Goal: Transaction & Acquisition: Purchase product/service

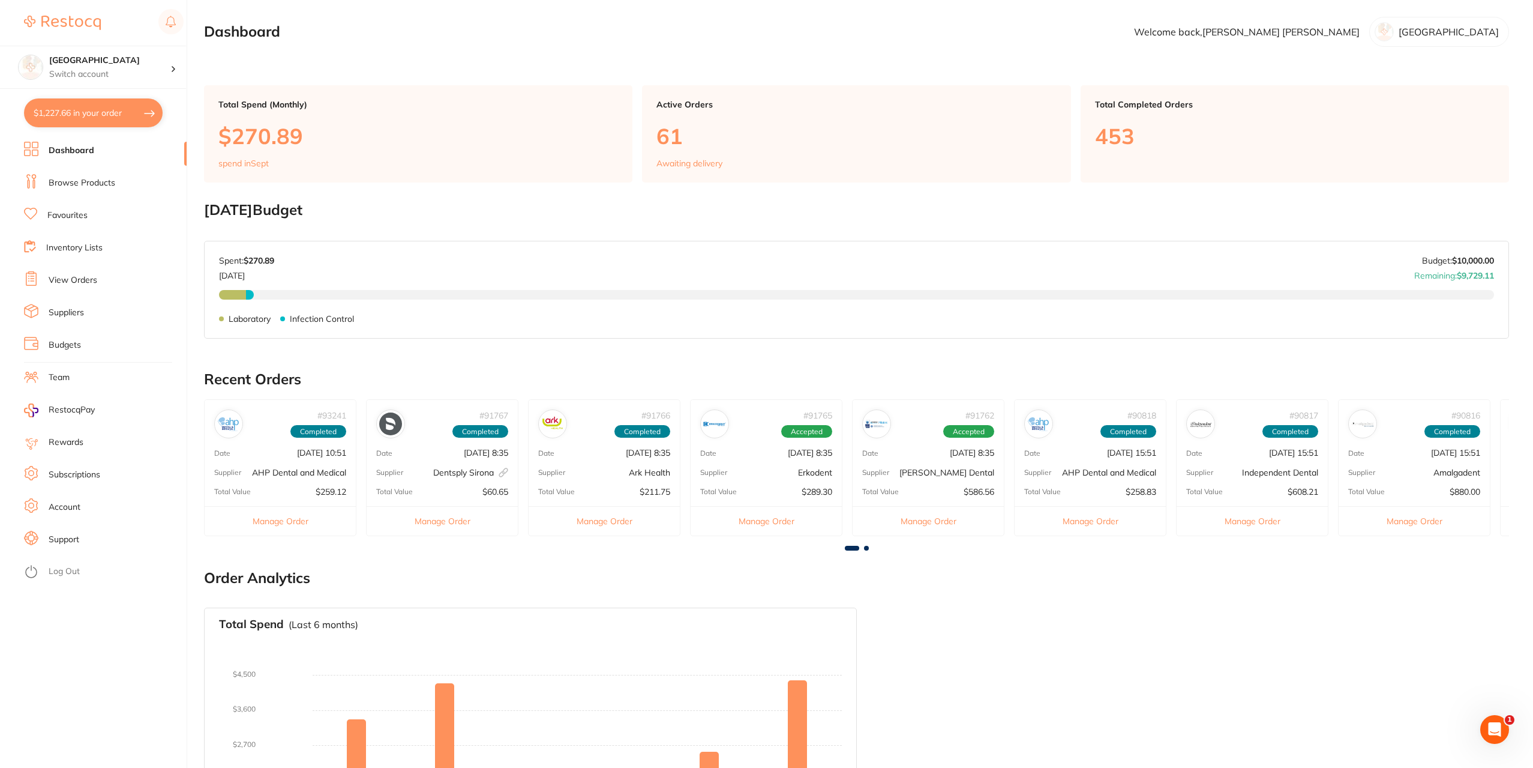
click at [64, 181] on link "Browse Products" at bounding box center [82, 183] width 67 height 12
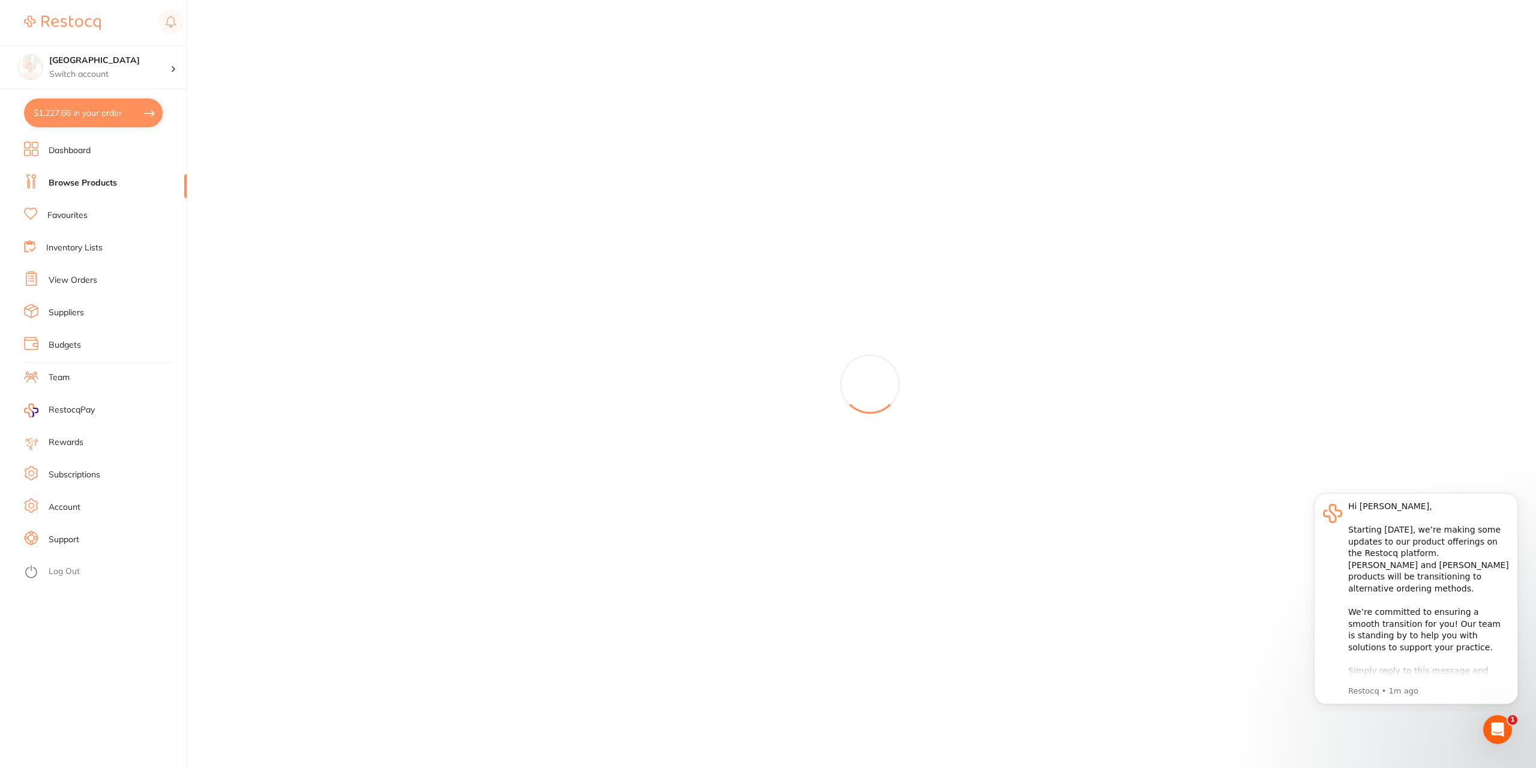
click at [74, 175] on li "Browse Products" at bounding box center [105, 183] width 163 height 18
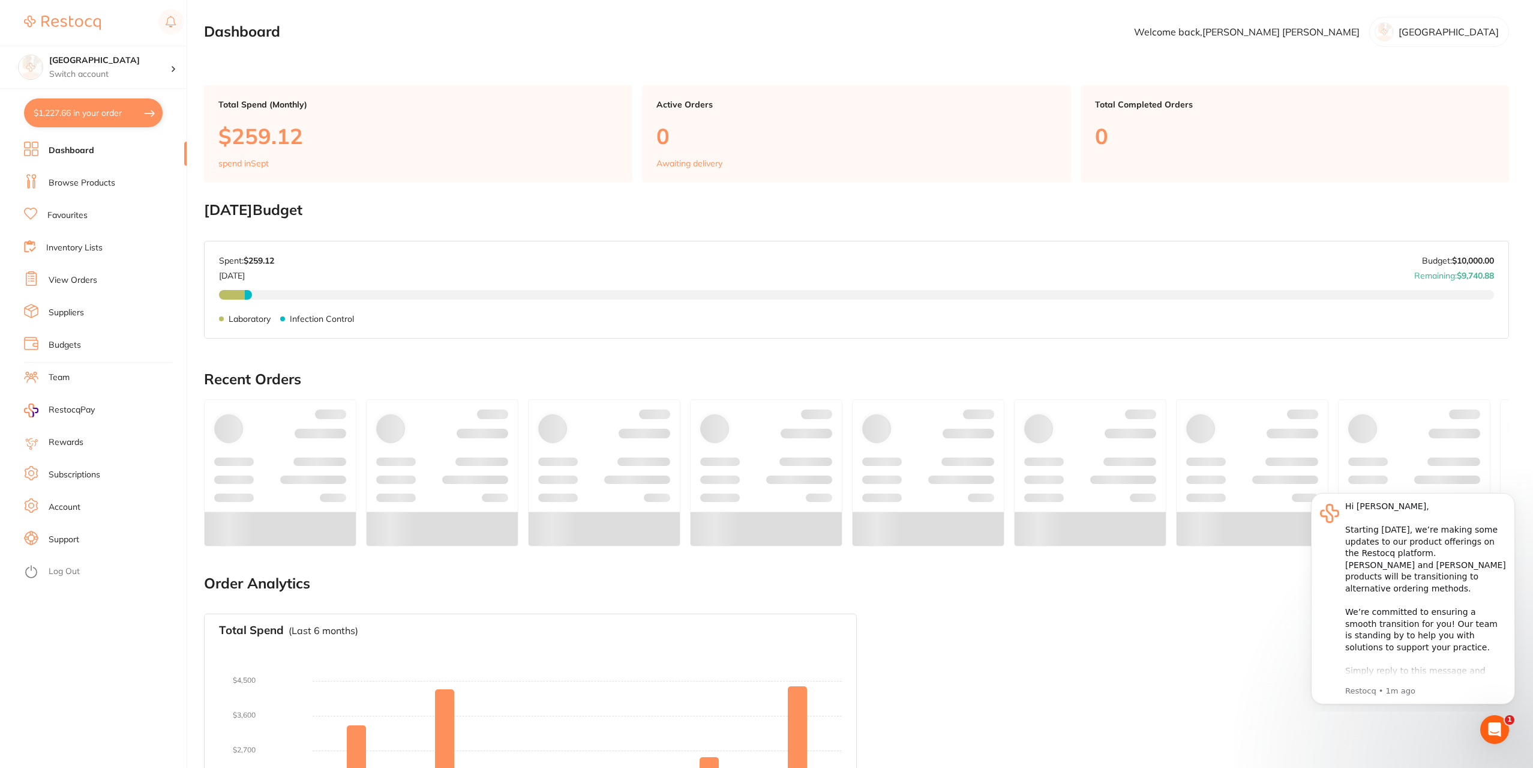
click at [98, 180] on link "Browse Products" at bounding box center [82, 183] width 67 height 12
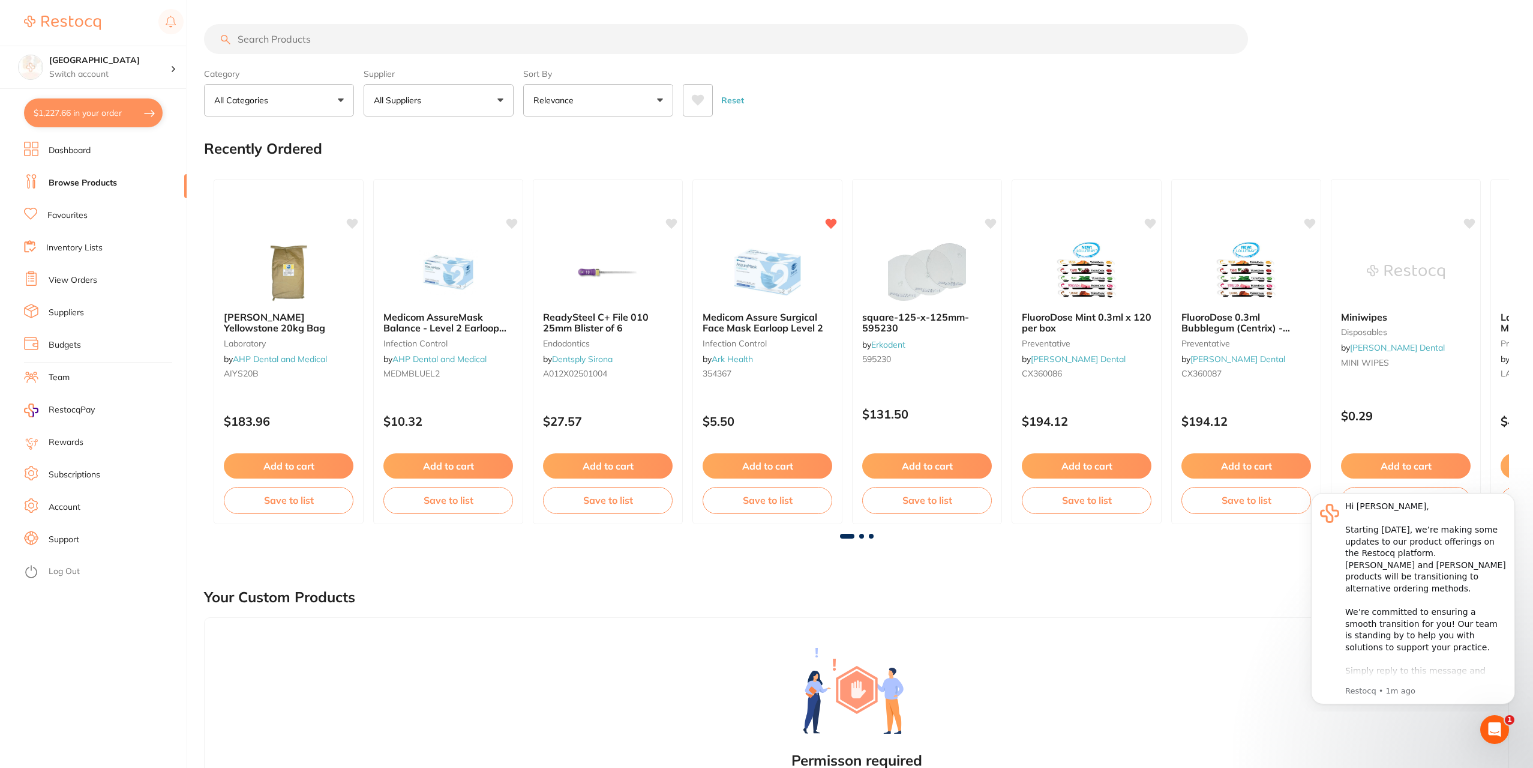
click at [246, 43] on input "search" at bounding box center [726, 39] width 1044 height 30
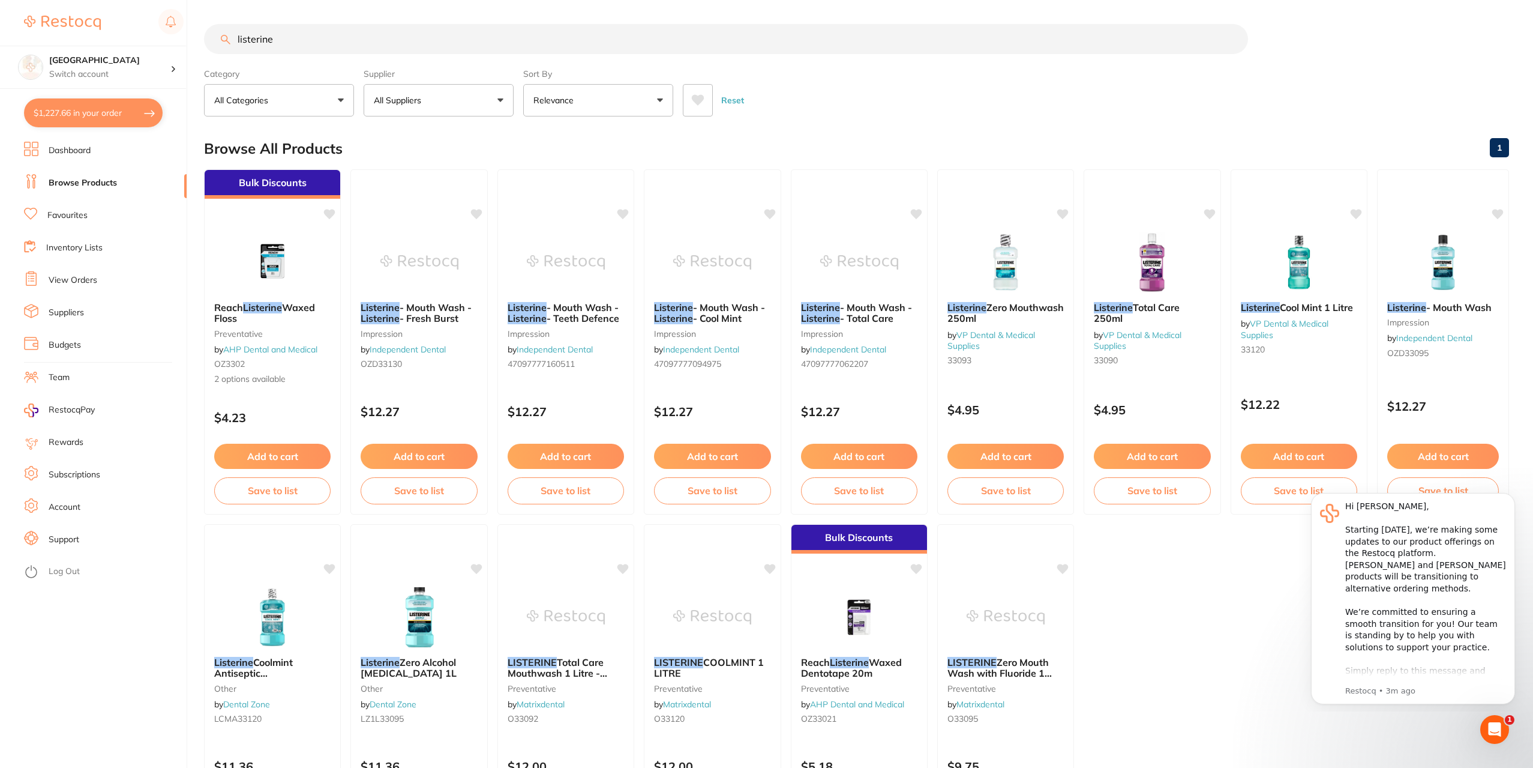
click at [232, 34] on input "listerine" at bounding box center [726, 39] width 1044 height 30
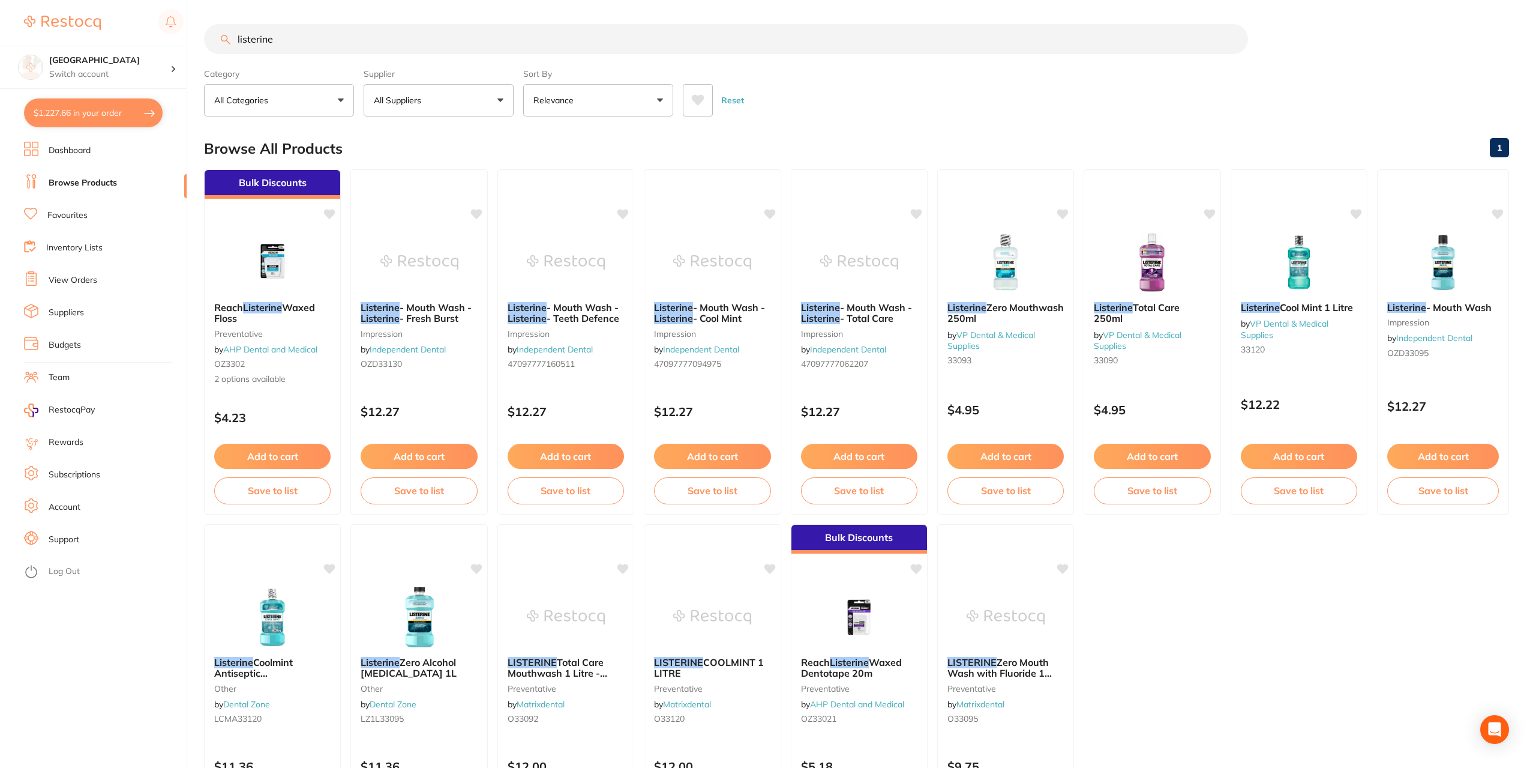
click at [298, 43] on input "listerine" at bounding box center [726, 39] width 1044 height 30
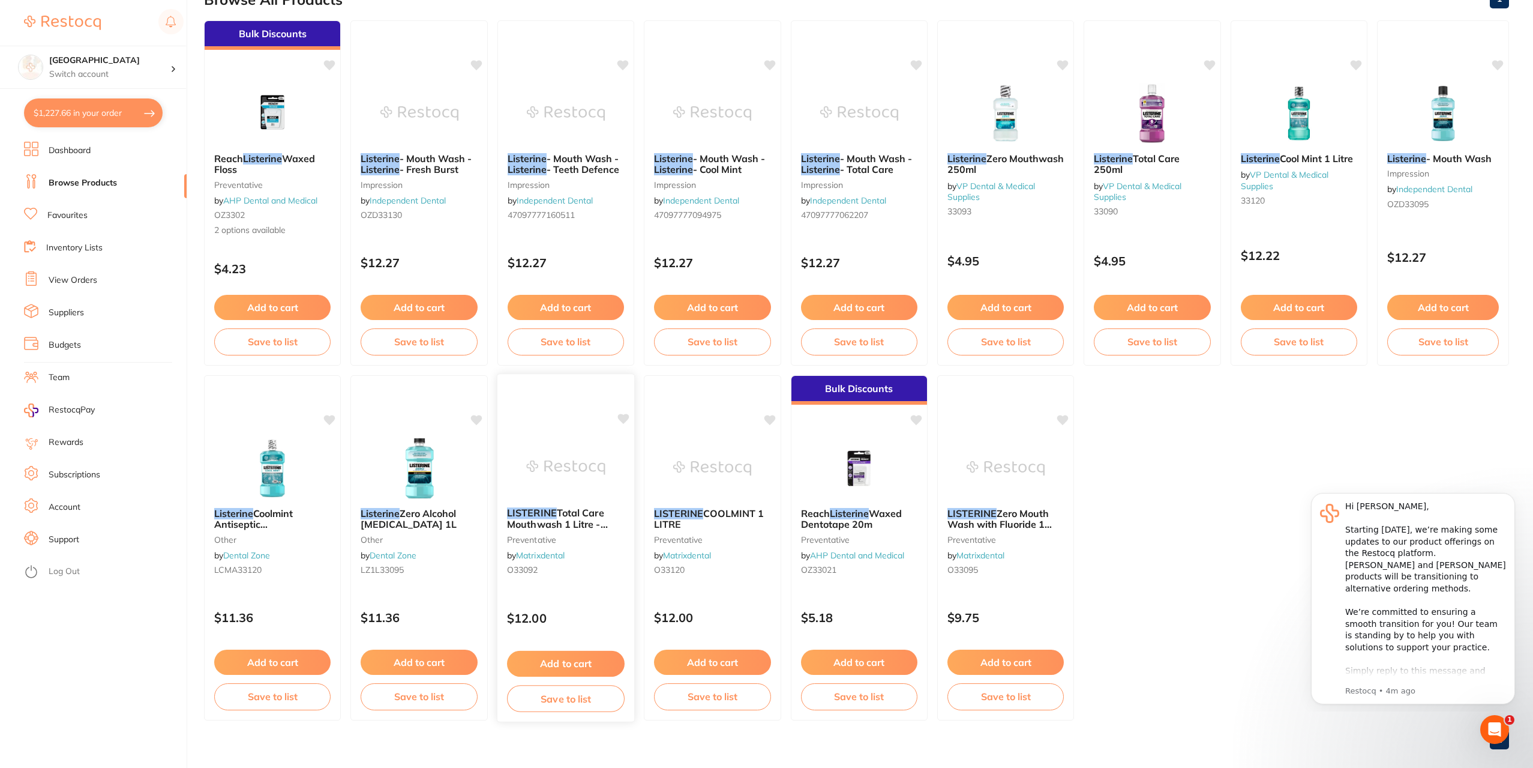
scroll to position [164, 0]
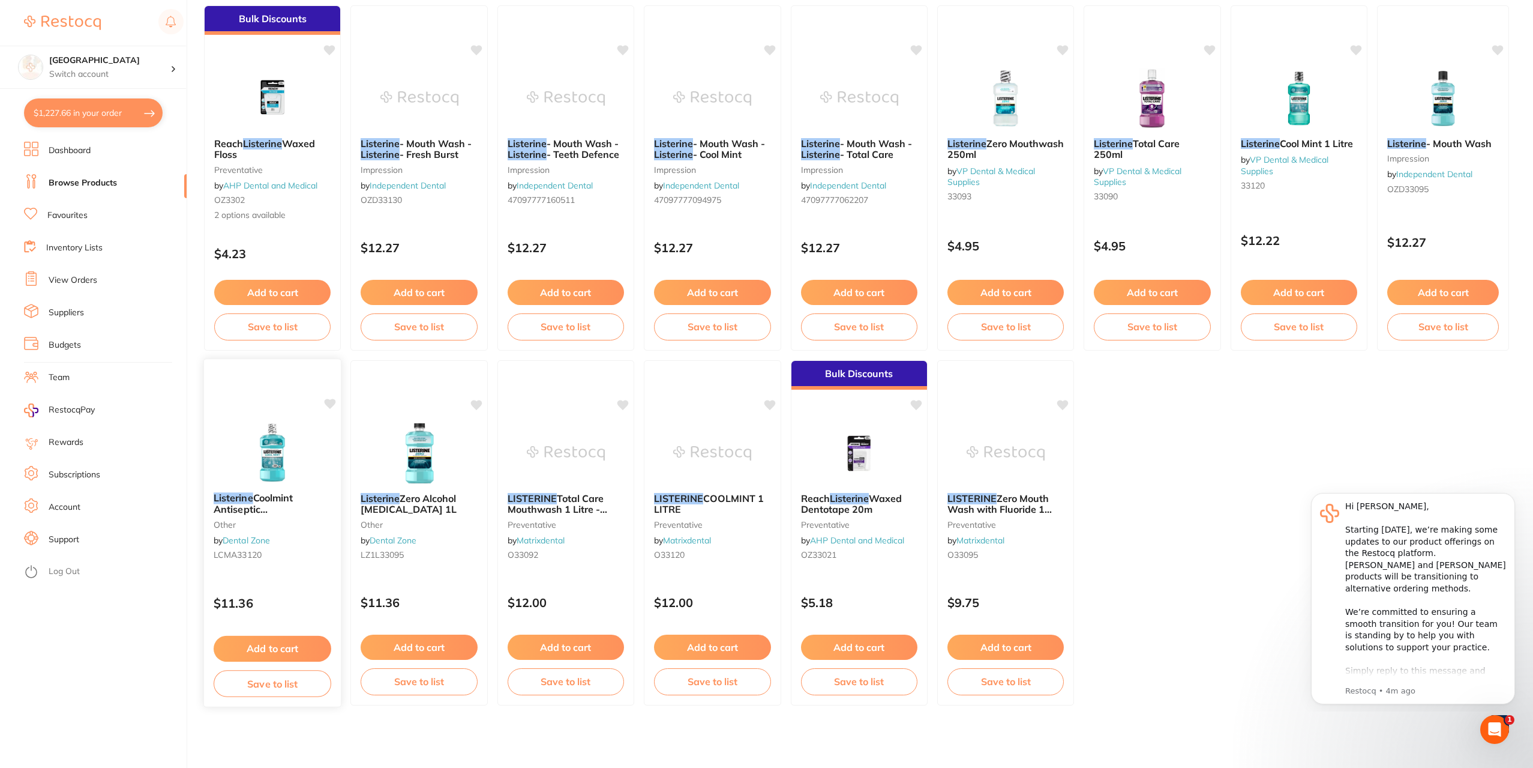
type input "listerine"
click at [274, 511] on span "Coolmint Antiseptic Mouth Rinse 1L" at bounding box center [262, 508] width 97 height 34
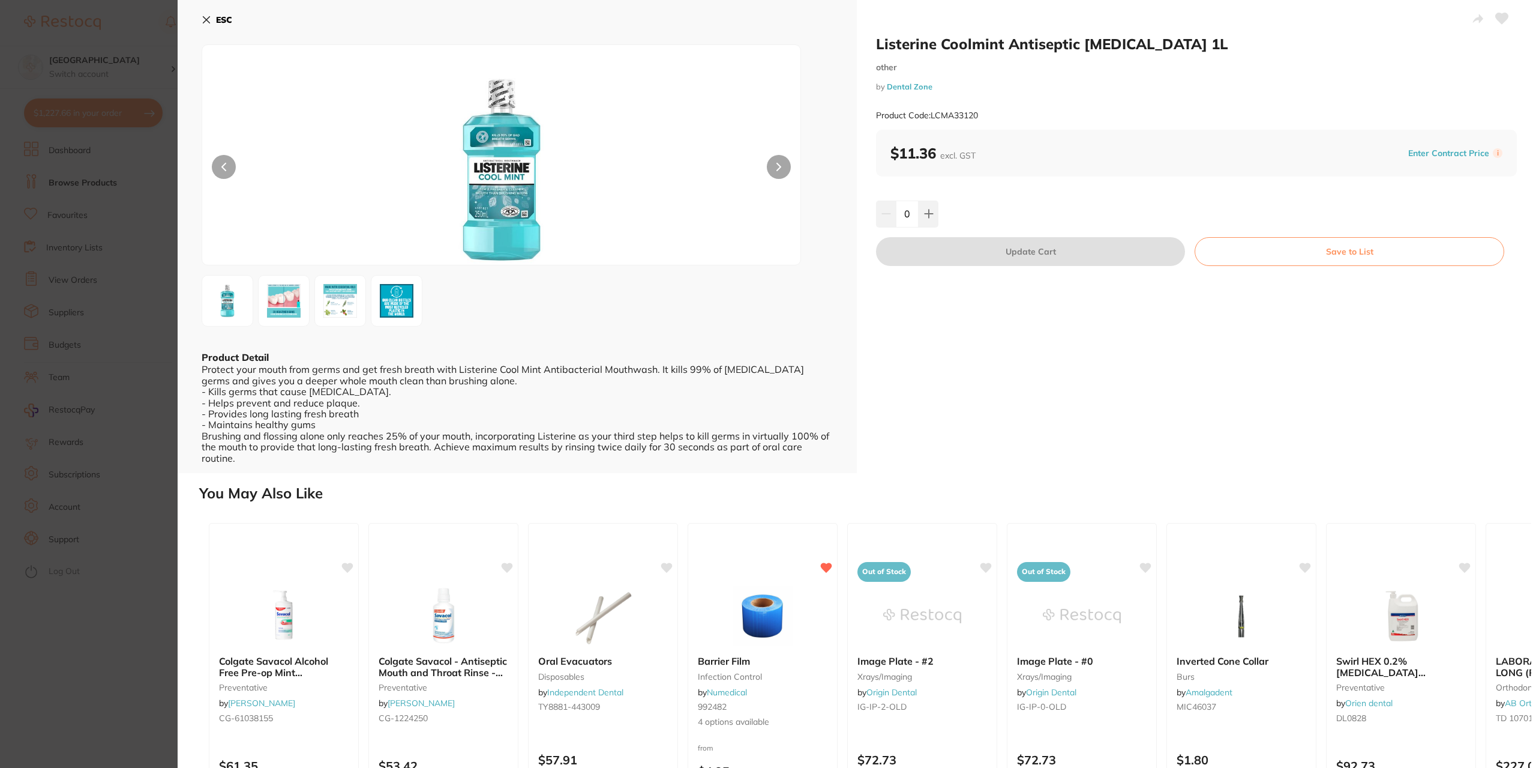
click at [206, 18] on icon at bounding box center [207, 20] width 10 height 10
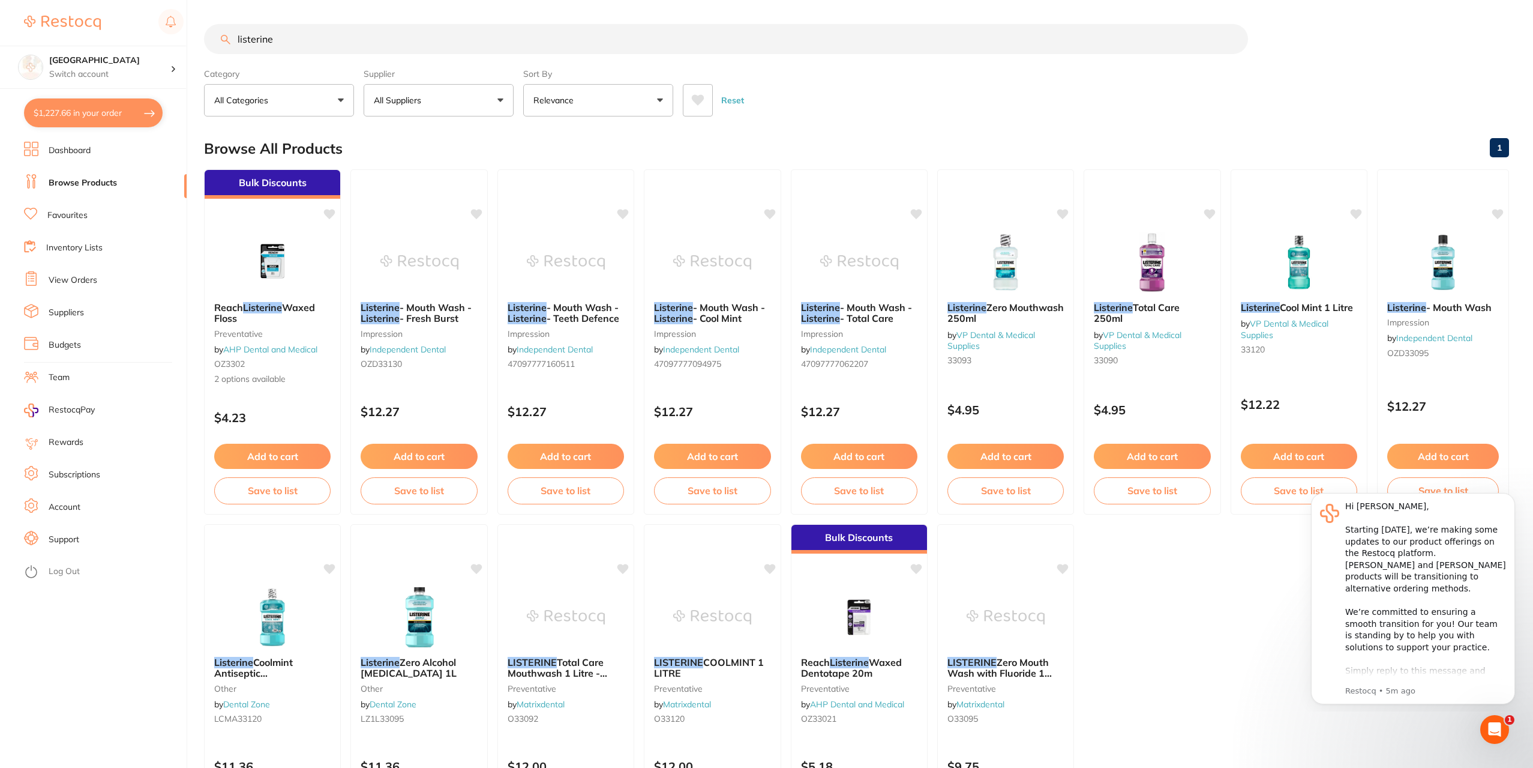
click at [829, 321] on em "Listerine" at bounding box center [820, 318] width 39 height 12
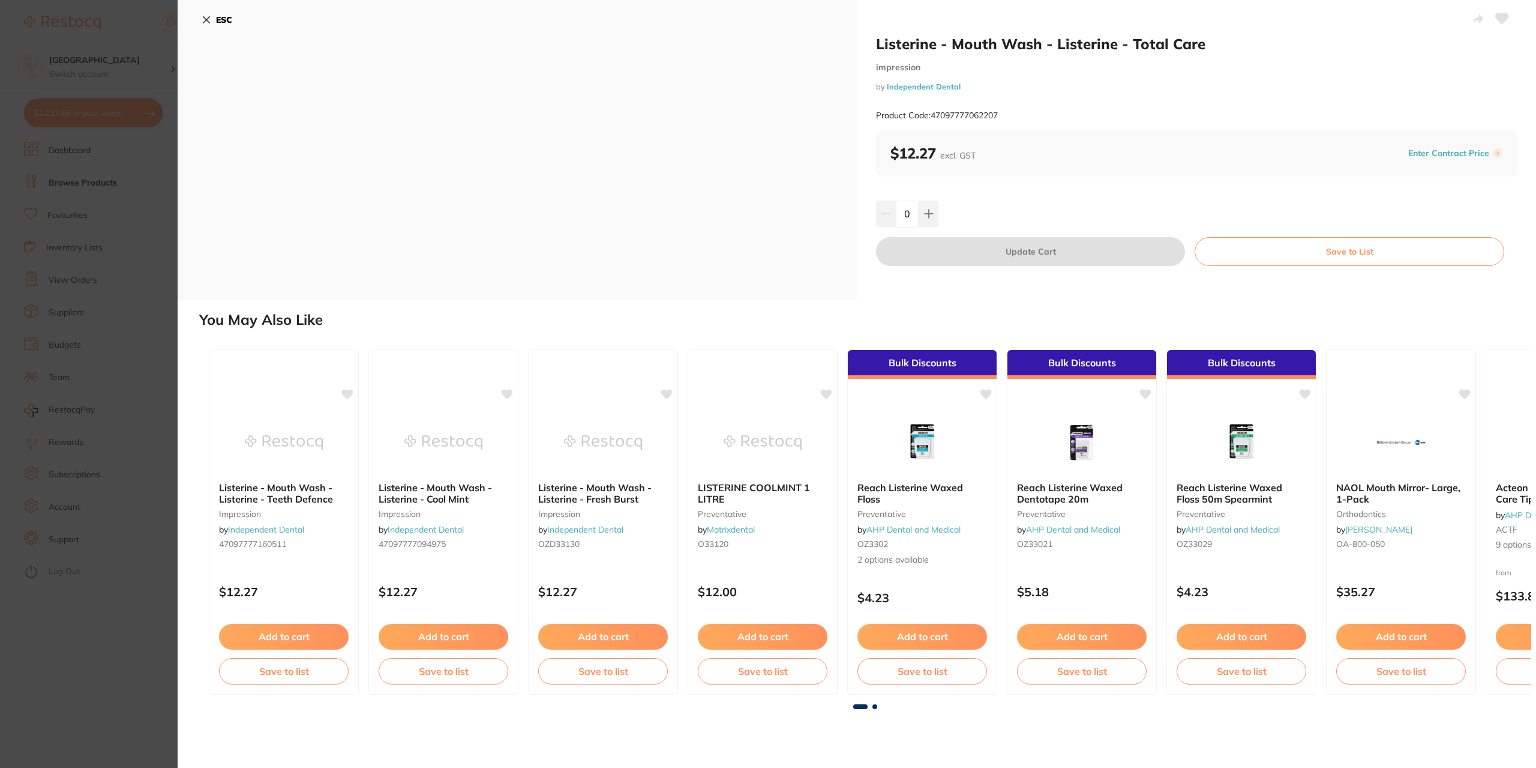
click at [209, 25] on button "ESC" at bounding box center [217, 20] width 31 height 20
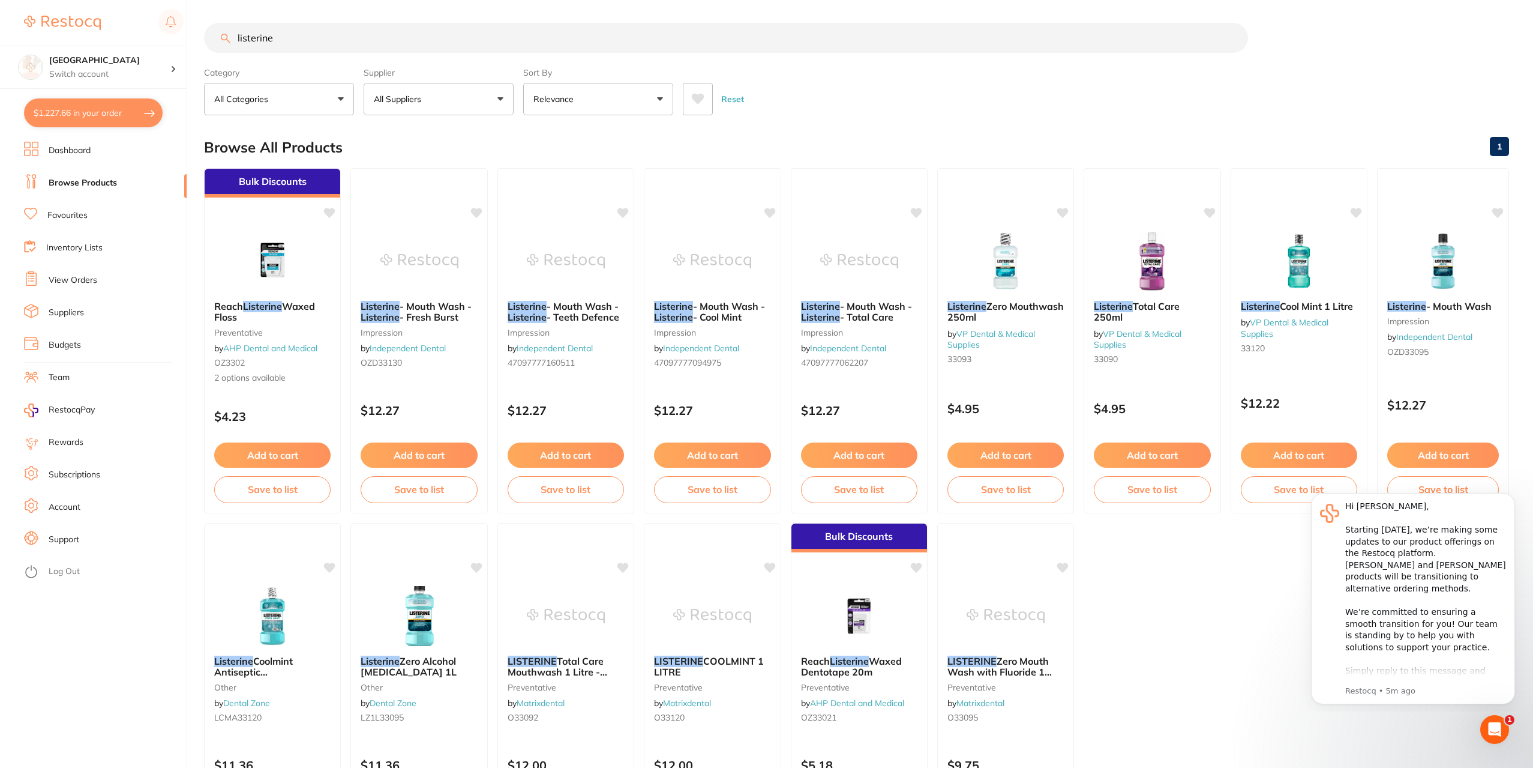
click at [77, 215] on link "Favourites" at bounding box center [67, 215] width 40 height 12
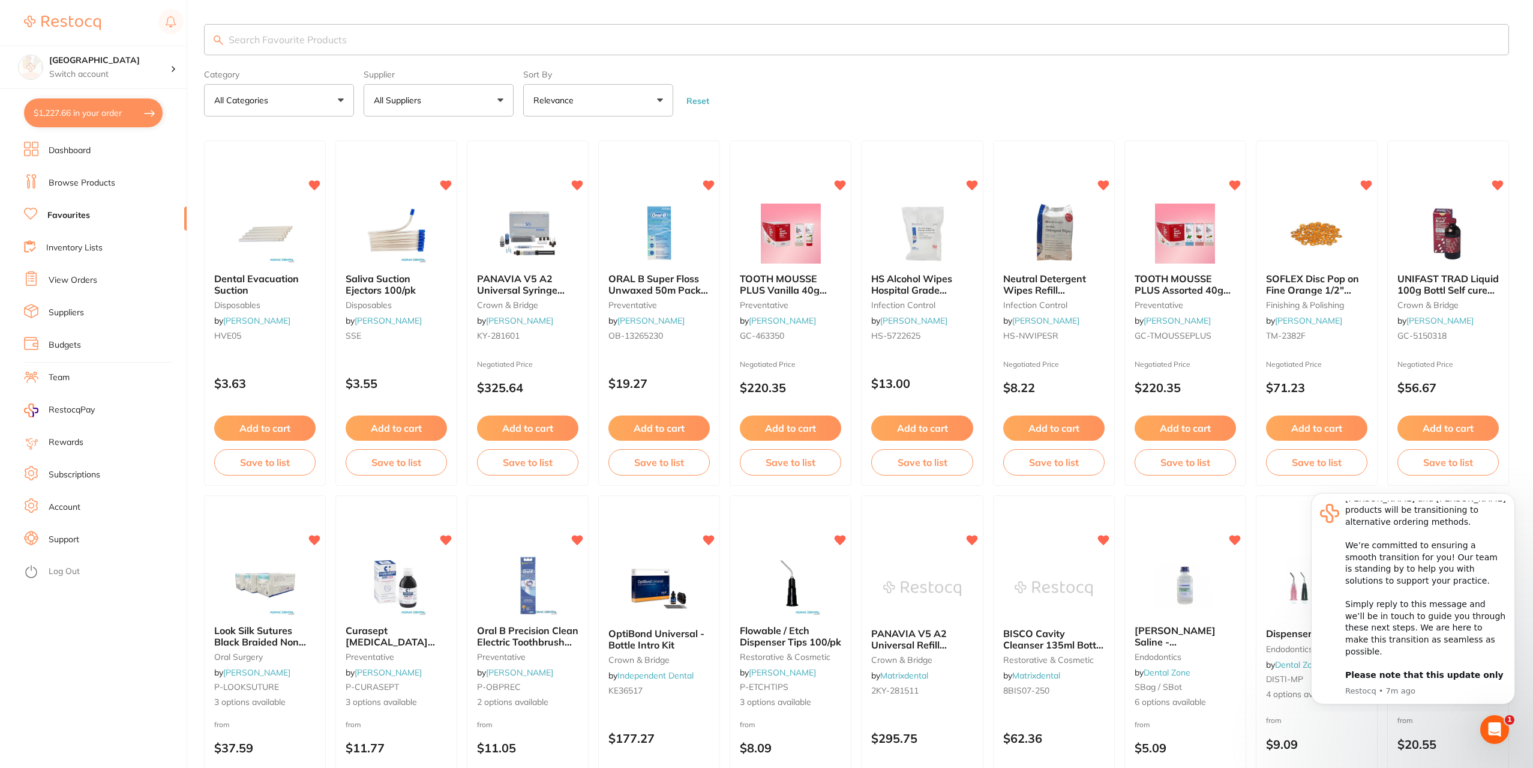
click at [248, 41] on input "search" at bounding box center [856, 39] width 1305 height 31
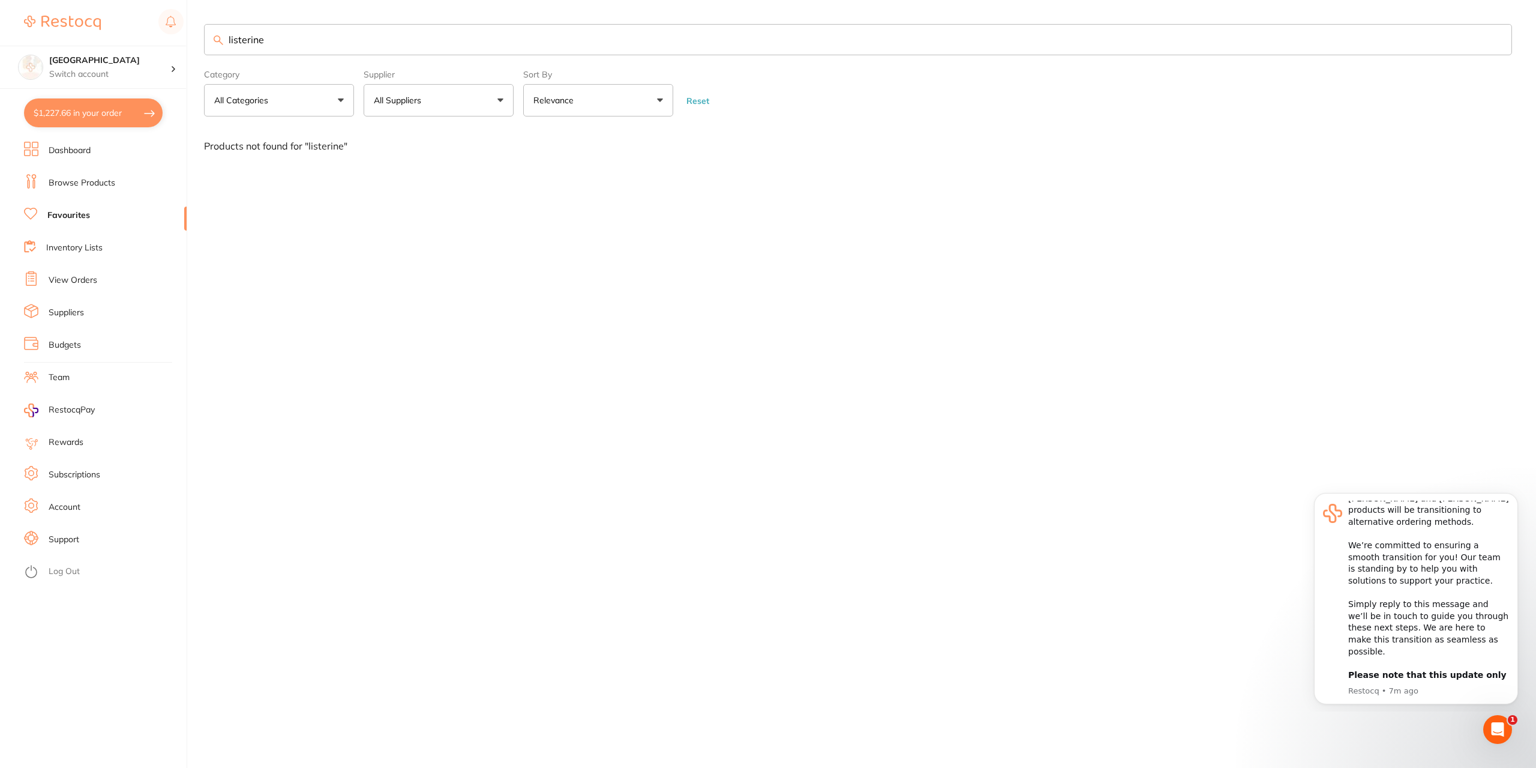
click at [380, 457] on div "listerine Category All Categories All Categories No categories found Clear Cate…" at bounding box center [870, 384] width 1332 height 768
click at [269, 40] on input "listerine" at bounding box center [858, 39] width 1308 height 31
type input "l"
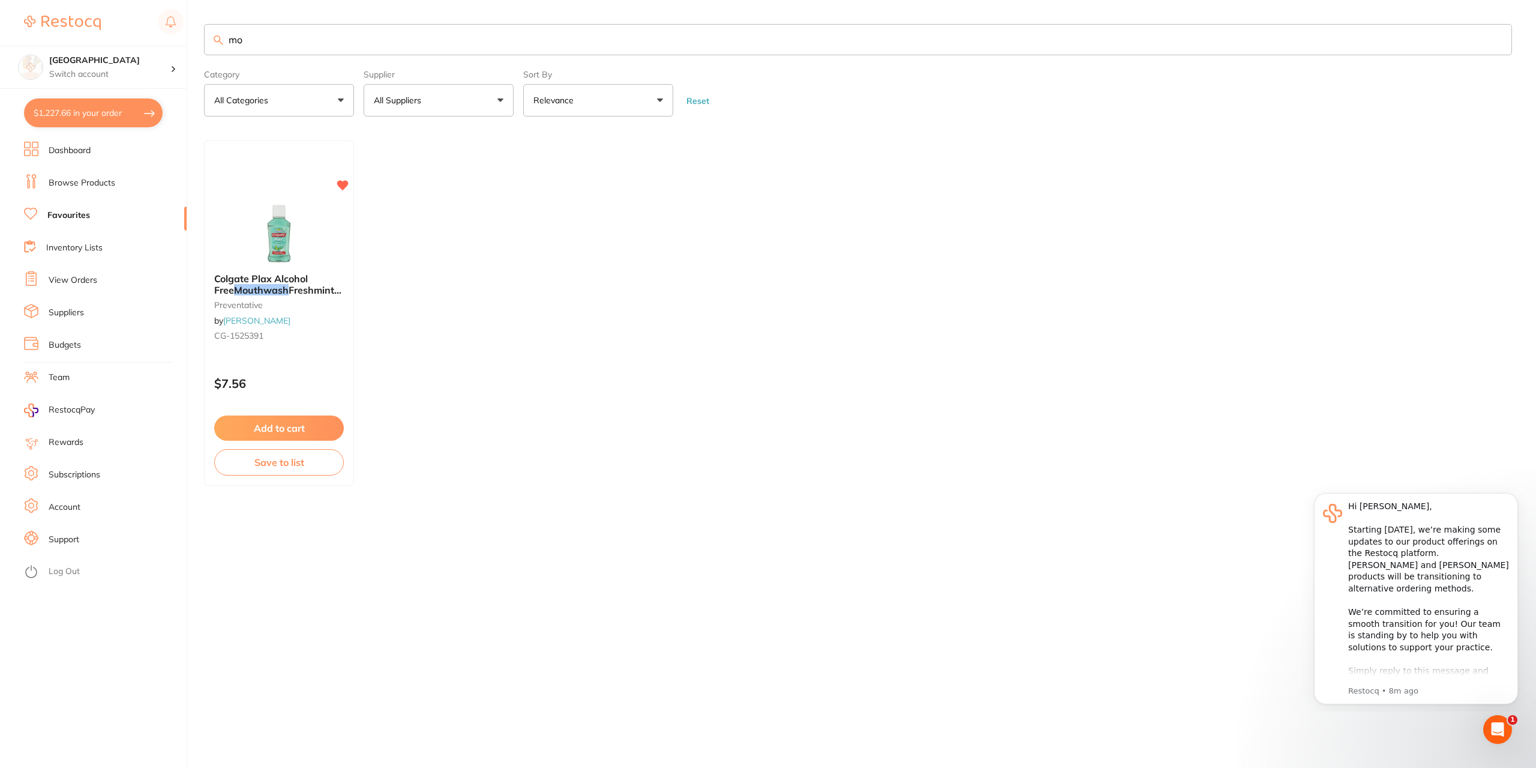
type input "m"
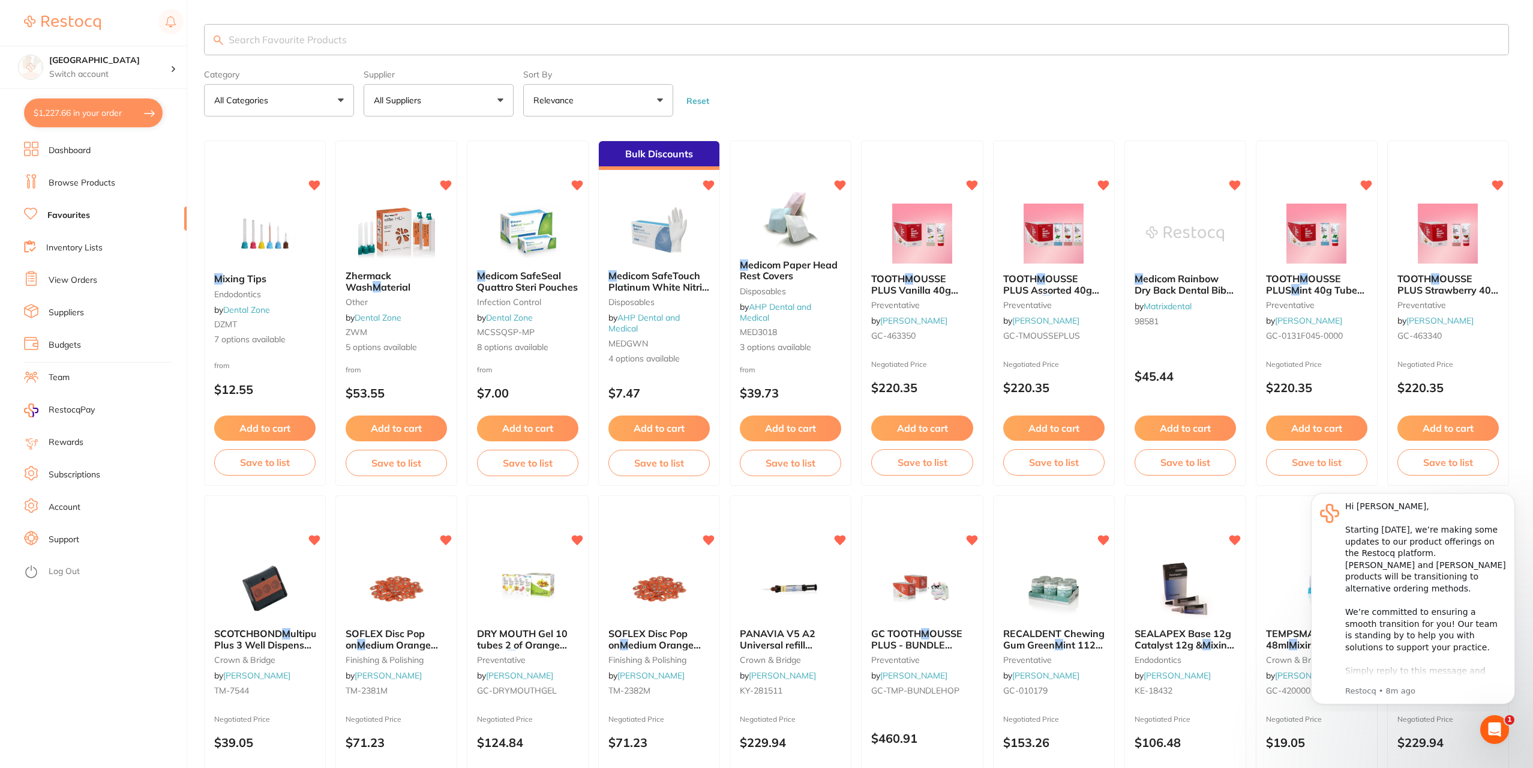
click at [81, 181] on link "Browse Products" at bounding box center [82, 183] width 67 height 12
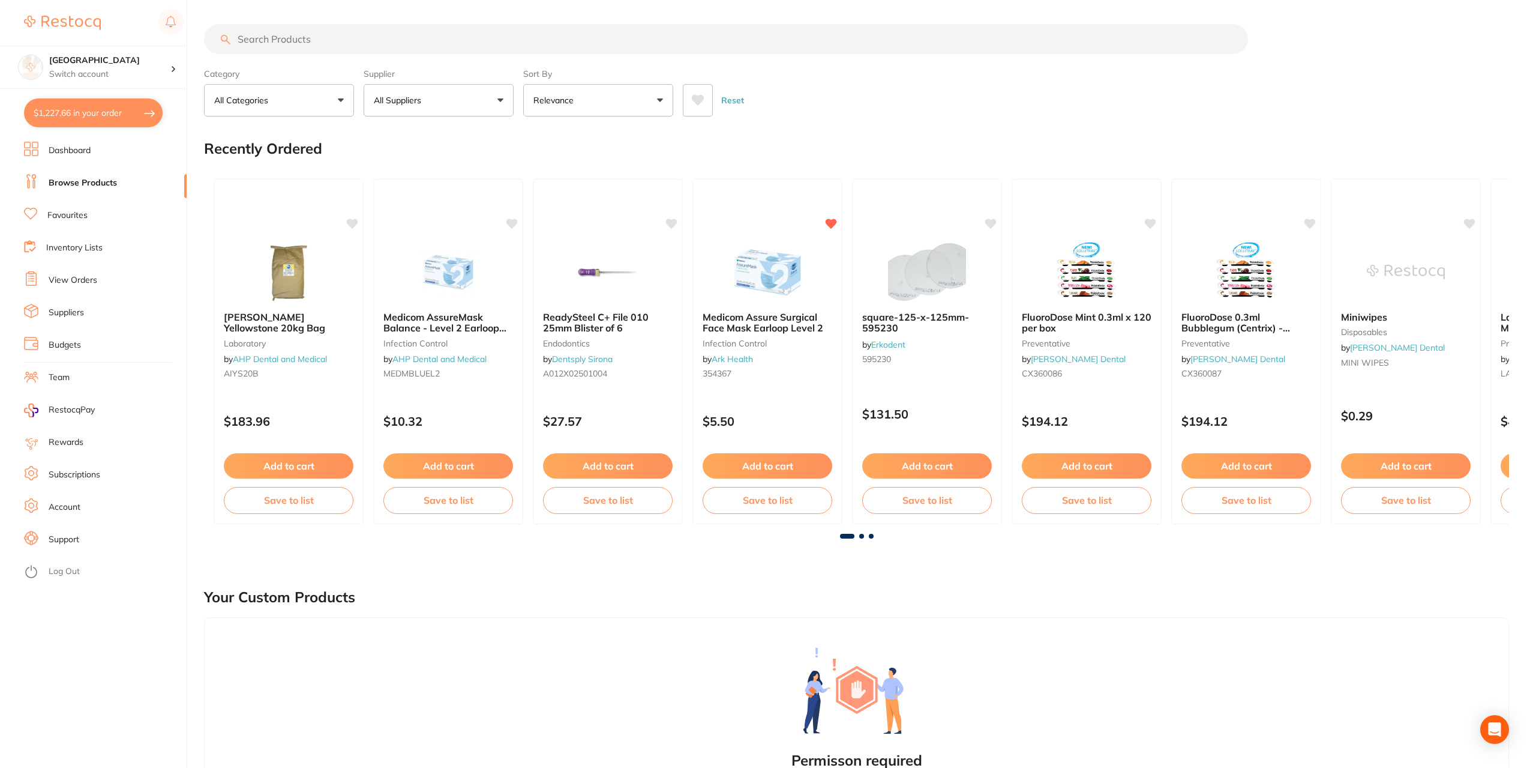
click at [257, 46] on input "search" at bounding box center [726, 39] width 1044 height 30
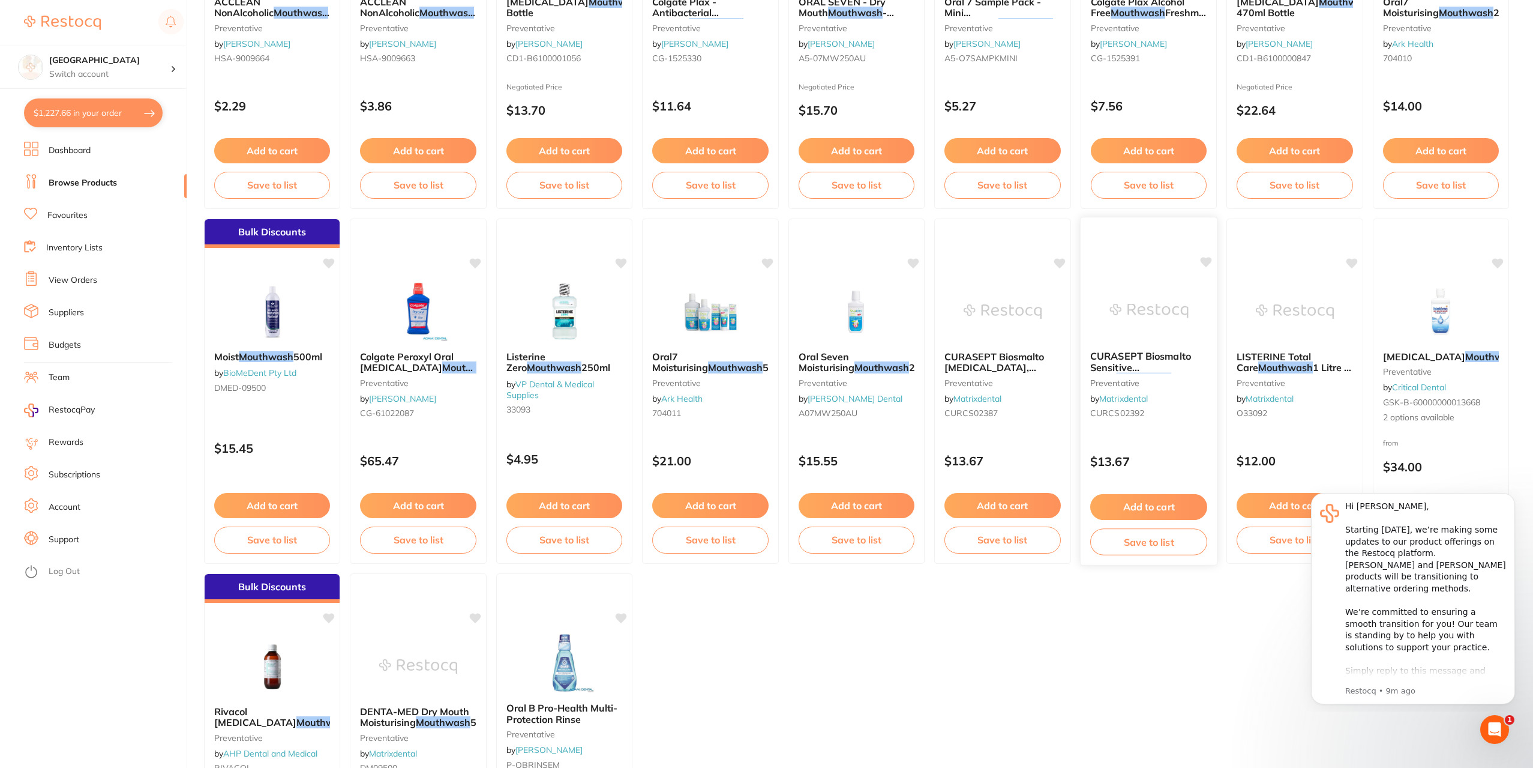
scroll to position [720, 0]
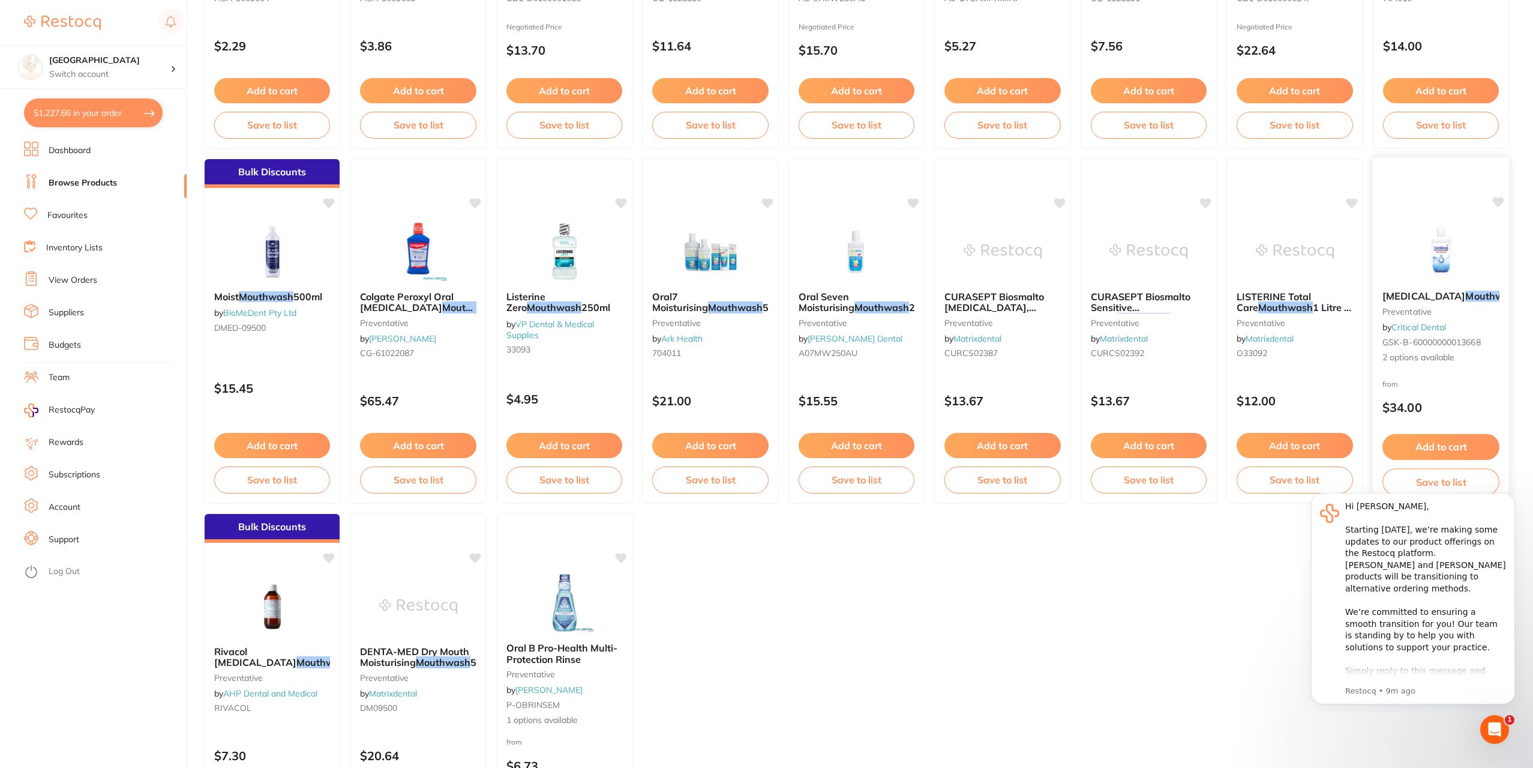
click at [1422, 359] on span "2 options available" at bounding box center [1441, 358] width 117 height 12
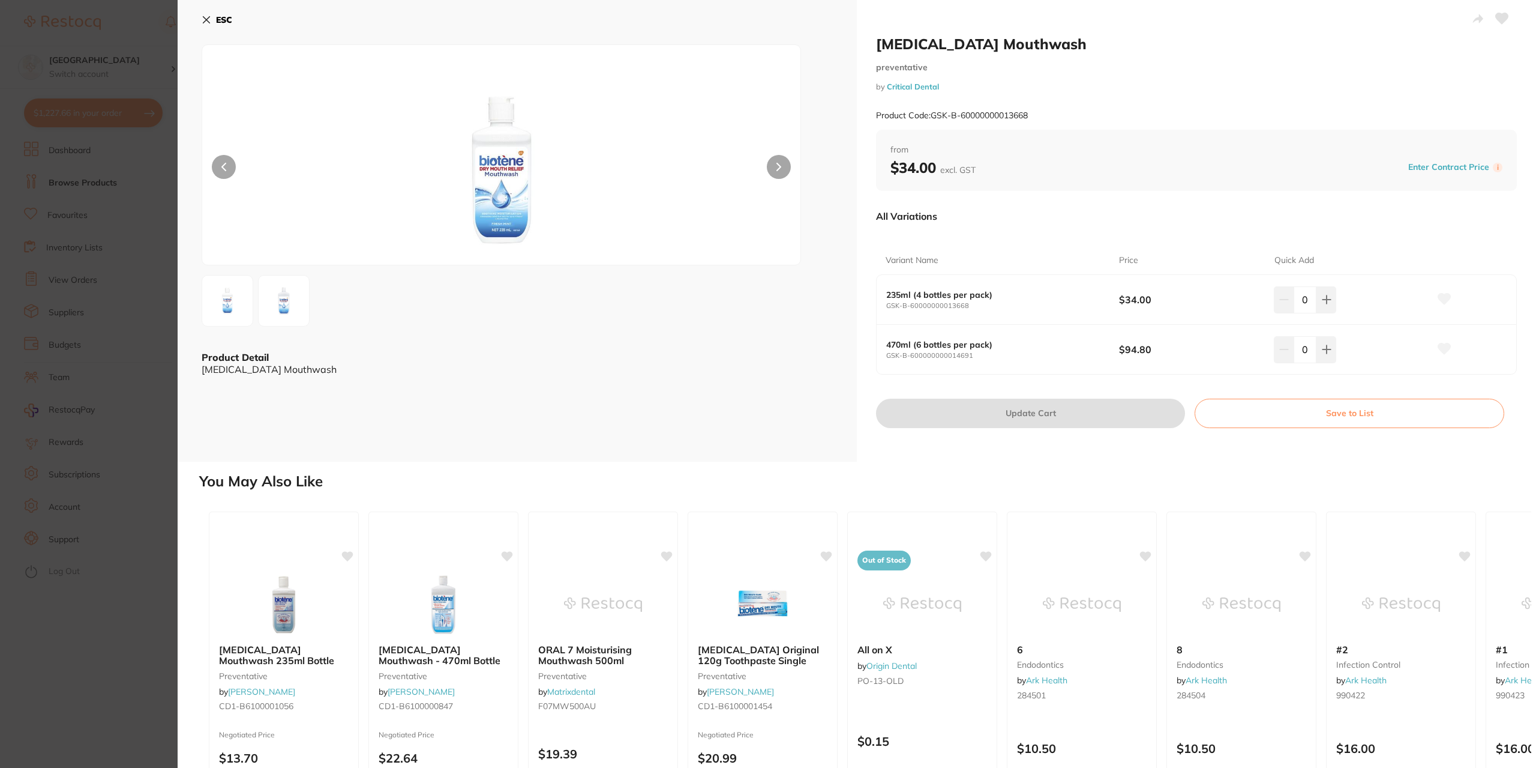
click at [208, 19] on icon at bounding box center [206, 20] width 7 height 7
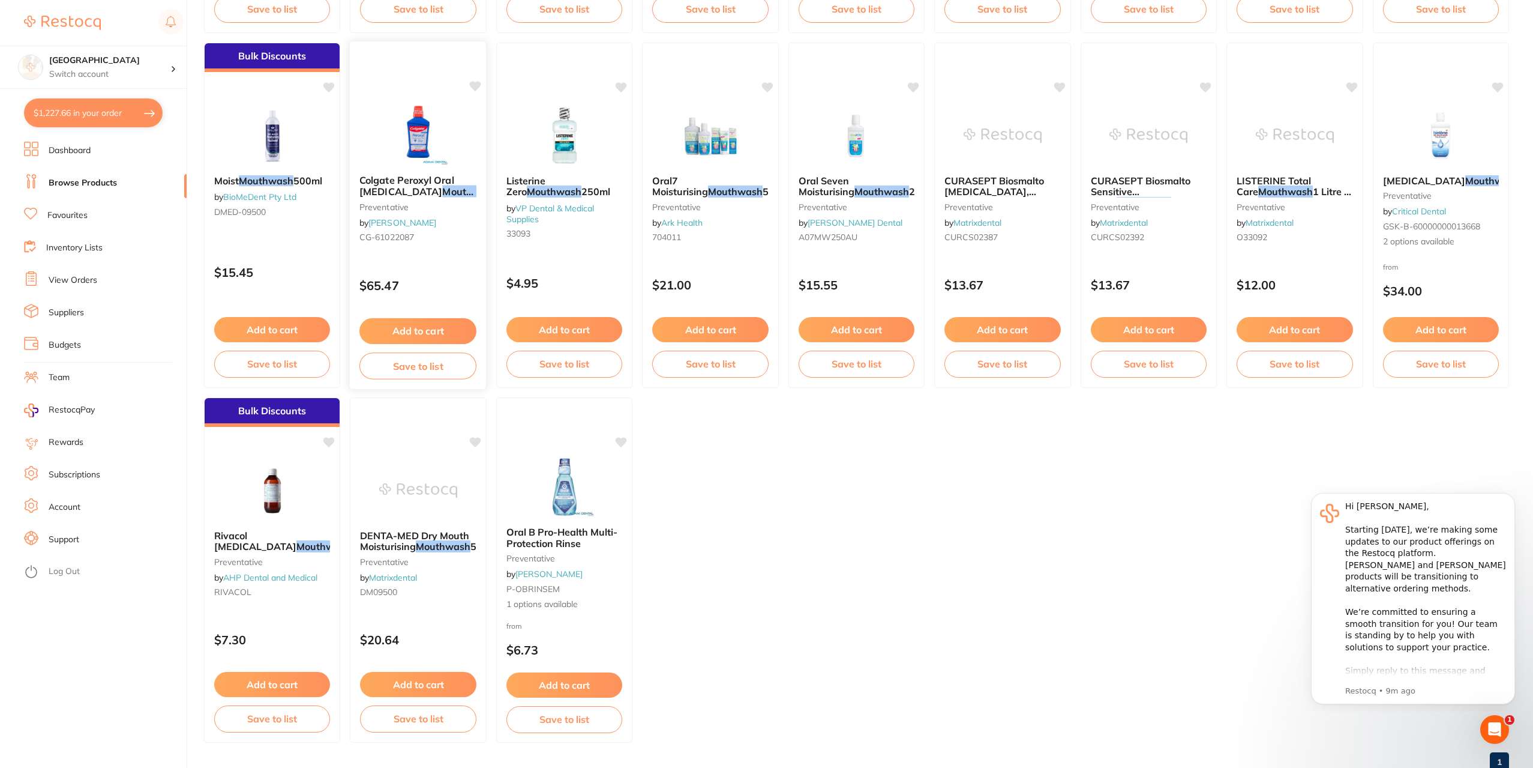
scroll to position [840, 0]
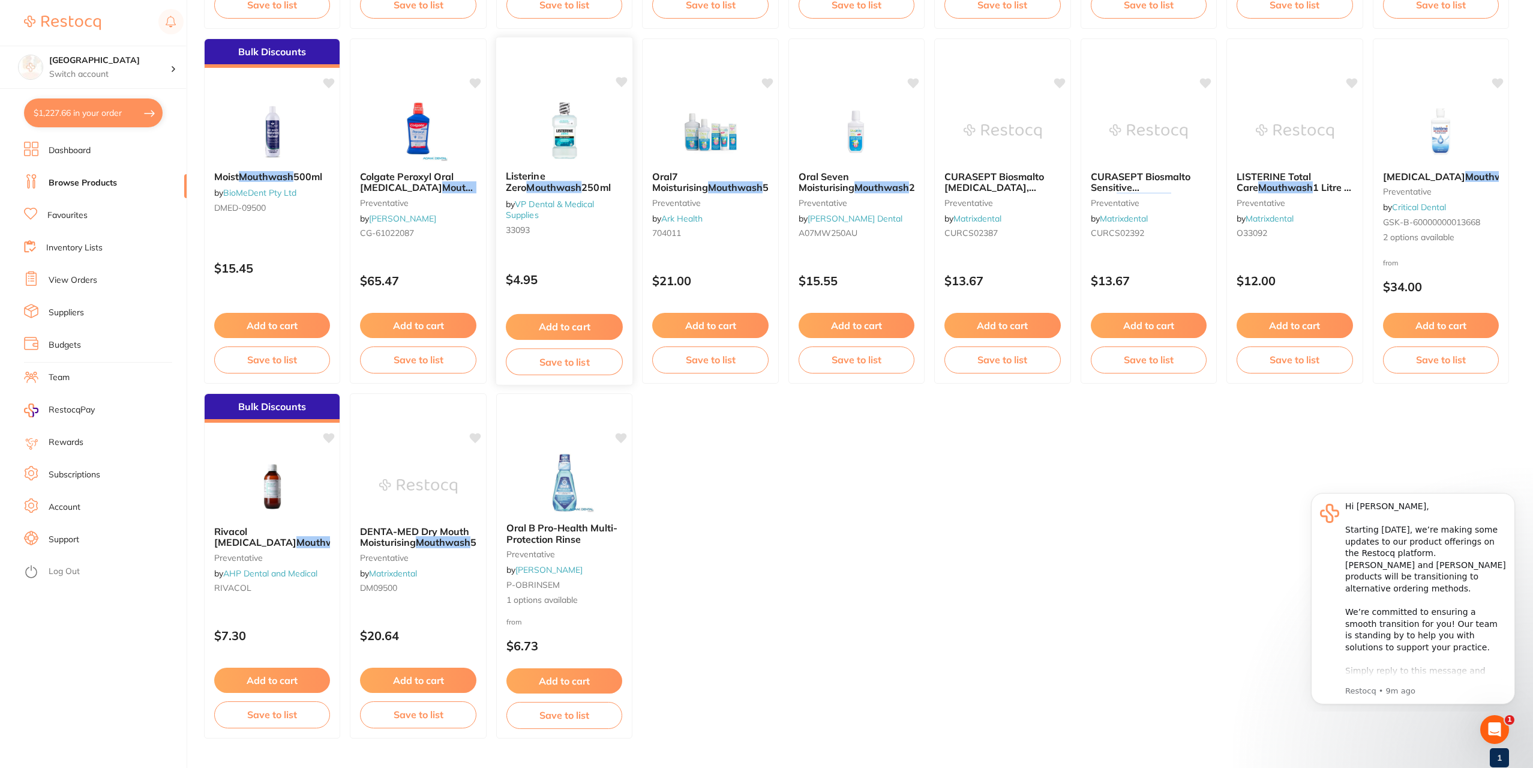
click at [557, 202] on link "VP Dental & Medical Supplies" at bounding box center [550, 209] width 88 height 22
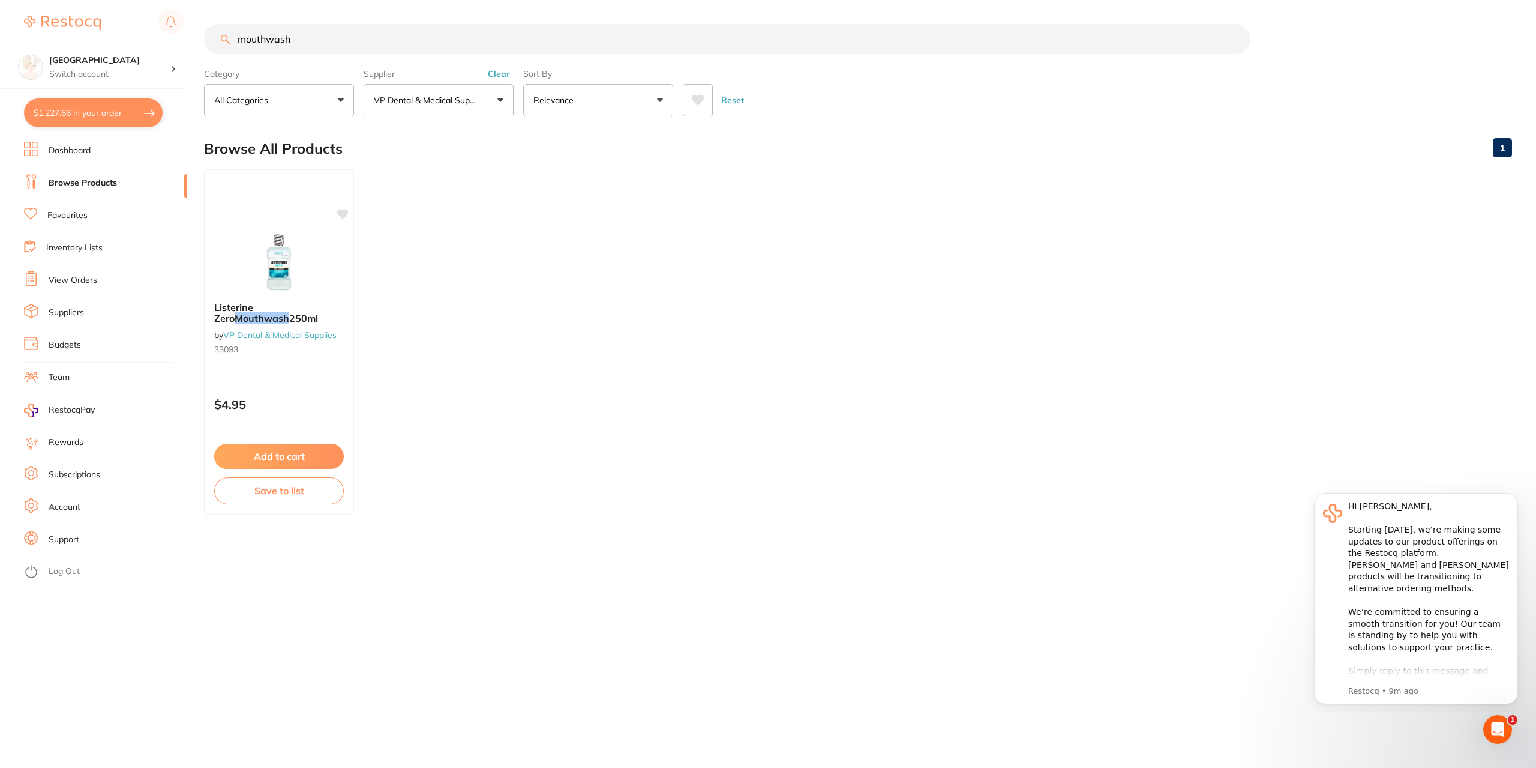
click at [107, 183] on link "Browse Products" at bounding box center [83, 183] width 68 height 12
click at [496, 68] on div "Supplier VP Dental & Medical Supplies All Suppliers Adam Dental AHP Dental and …" at bounding box center [439, 90] width 150 height 53
click at [500, 74] on button "Clear" at bounding box center [498, 73] width 29 height 11
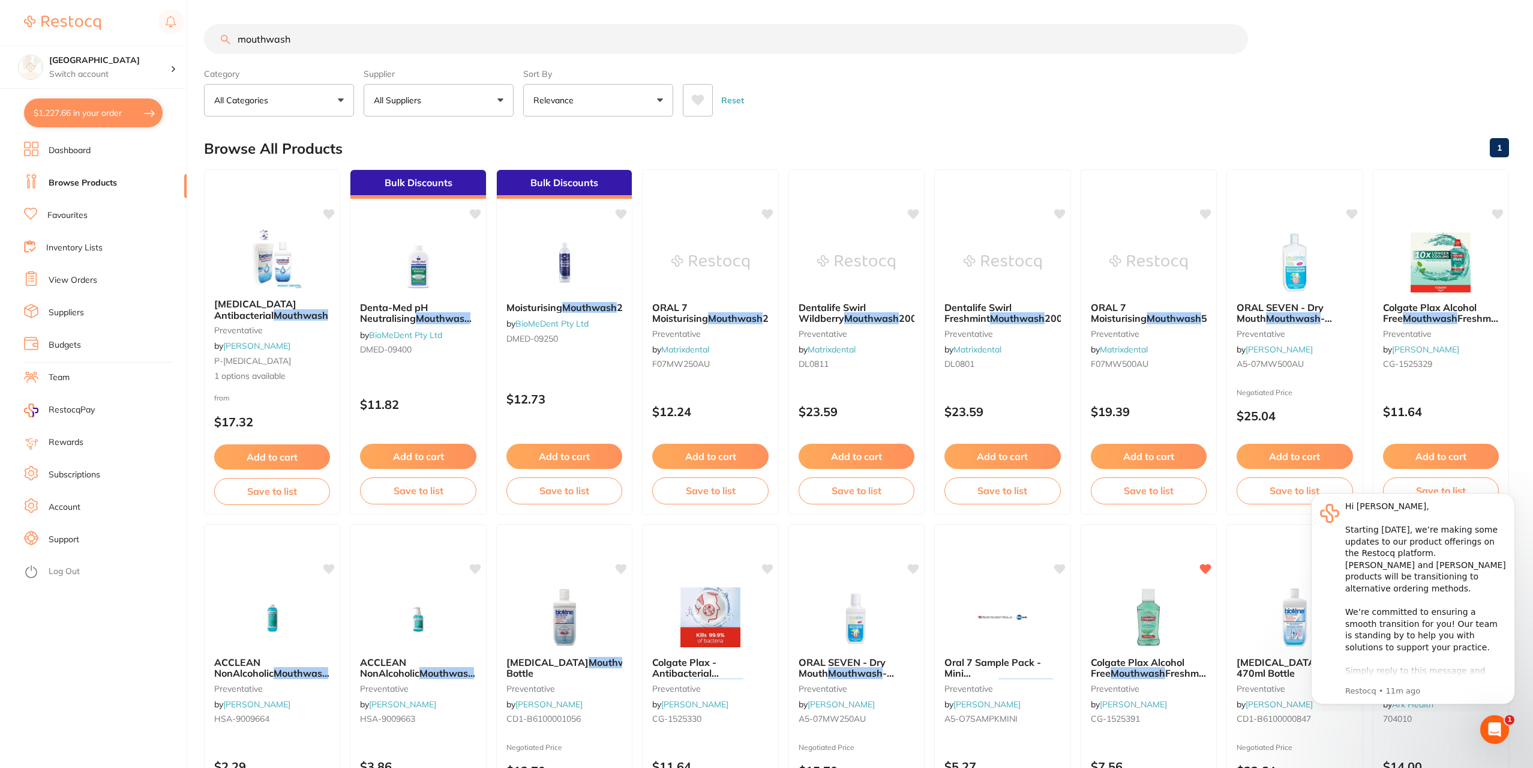
click at [497, 101] on button "All Suppliers" at bounding box center [439, 100] width 150 height 32
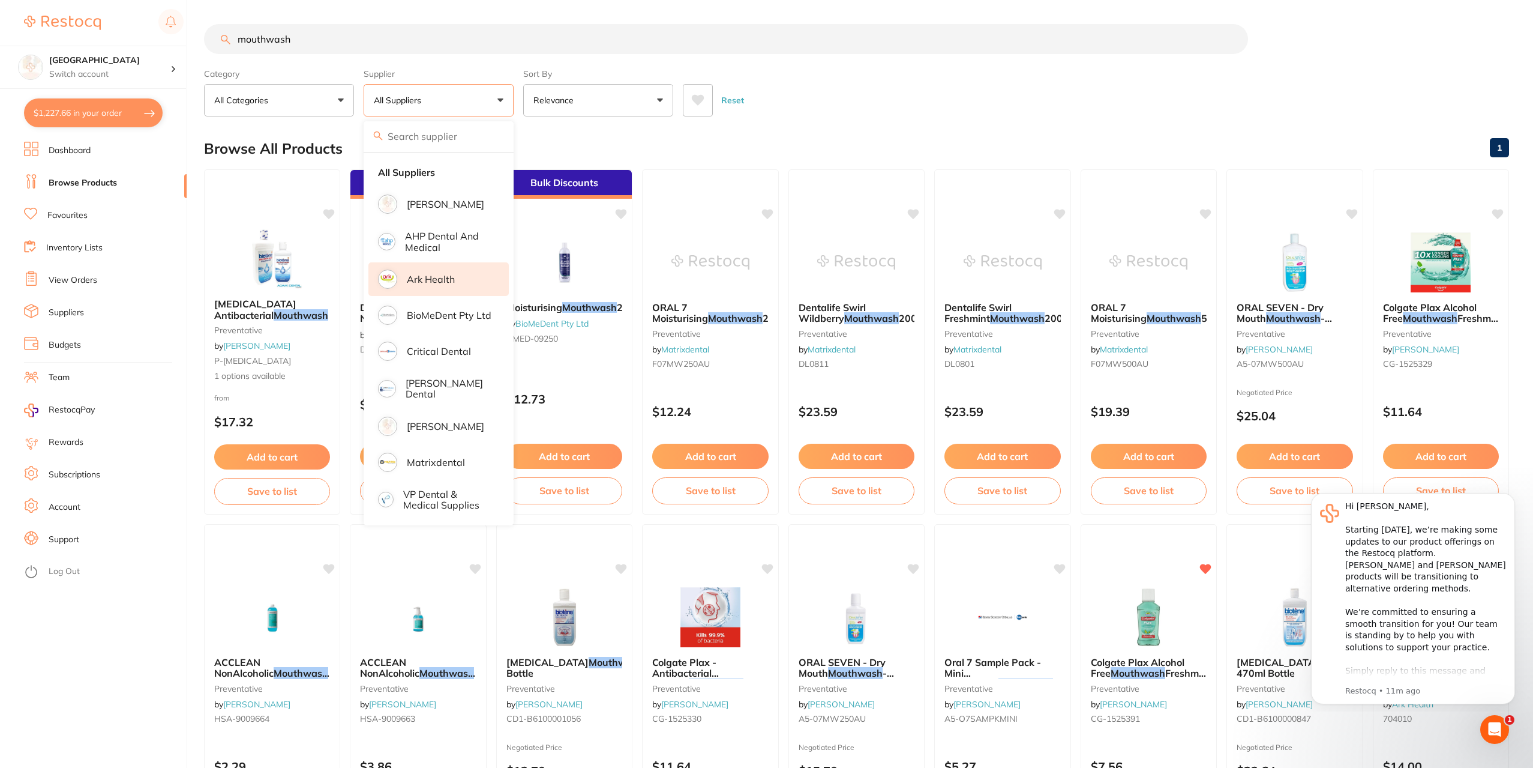
click at [422, 280] on p "Ark Health" at bounding box center [431, 279] width 48 height 11
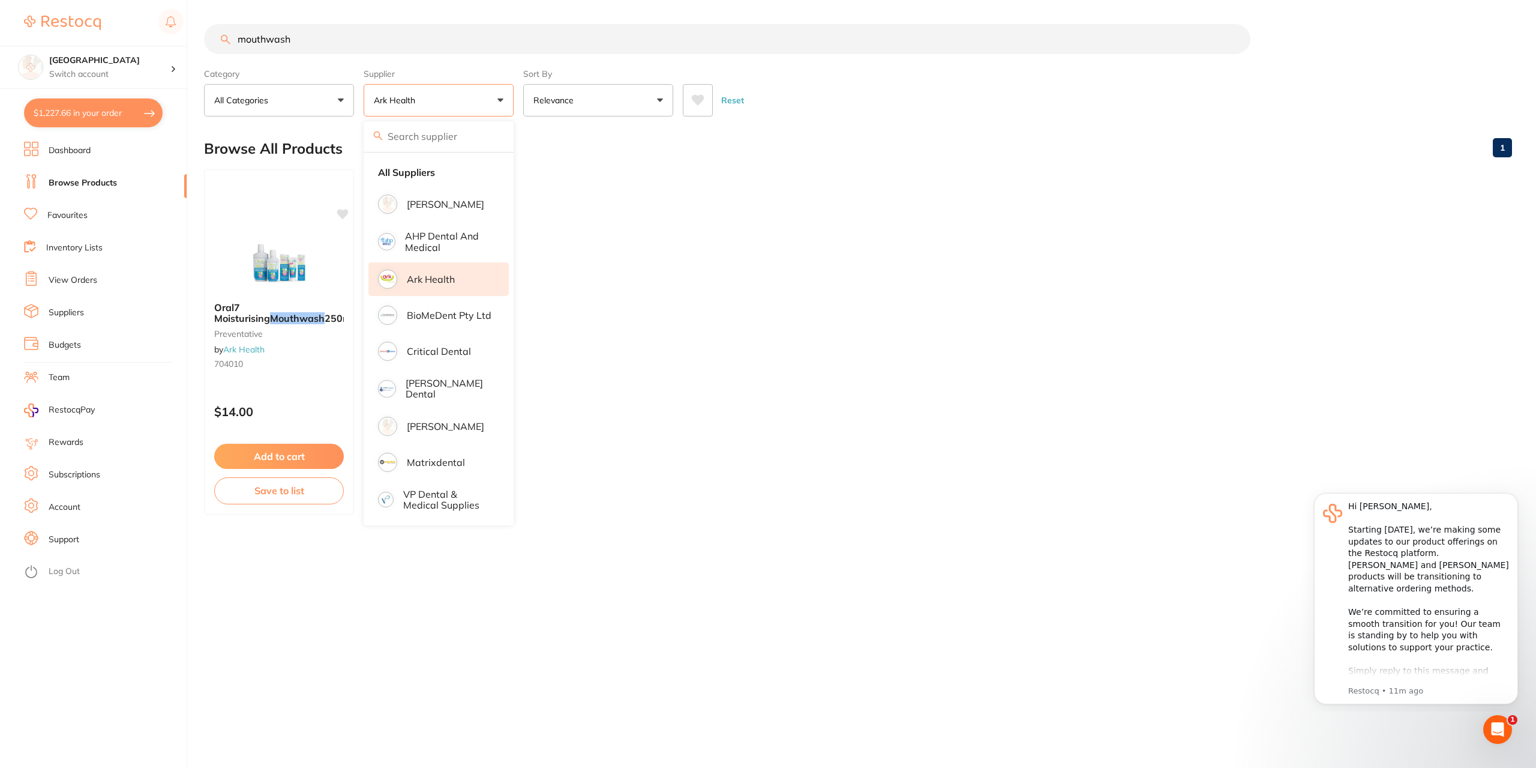
click at [612, 182] on ul "Oral7 Moisturising Mouthwash 250ml preventative by Ark Health 704010 $14.00 Add…" at bounding box center [858, 341] width 1308 height 345
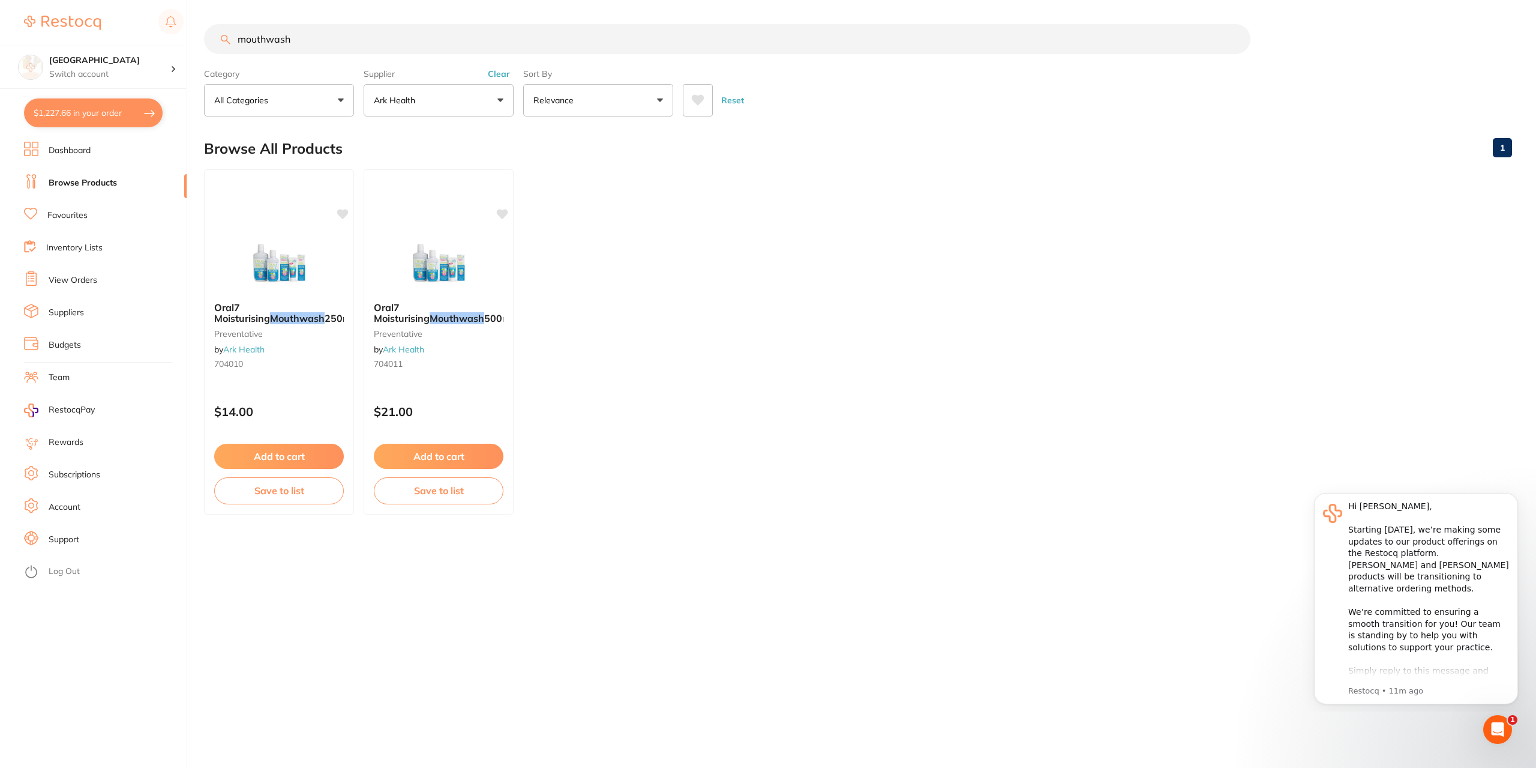
click at [295, 36] on input "mouthwash" at bounding box center [727, 39] width 1047 height 30
type input "m"
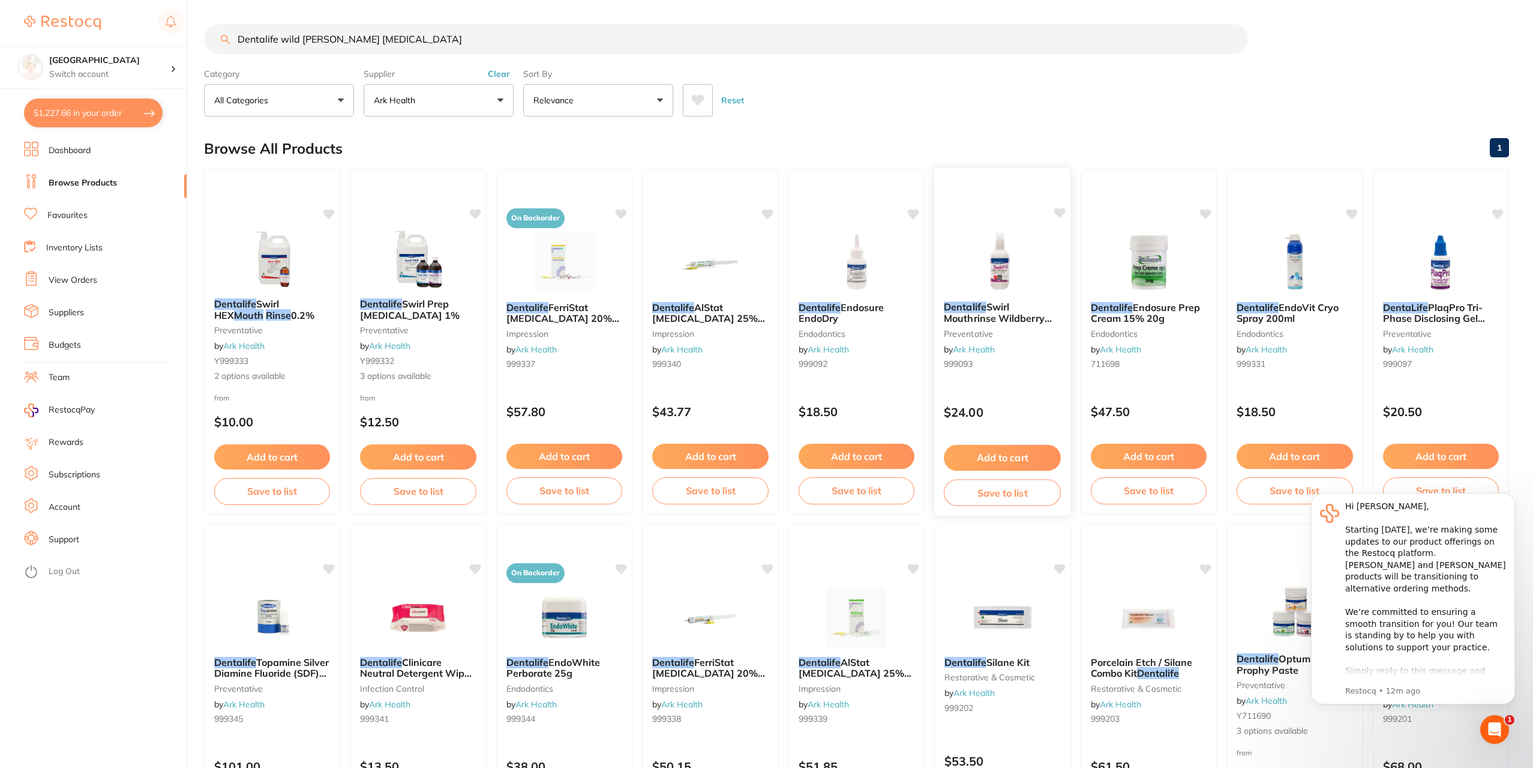
type input "Dentalife wild berry mouth rinse"
click at [980, 337] on small "preventative" at bounding box center [1002, 333] width 117 height 10
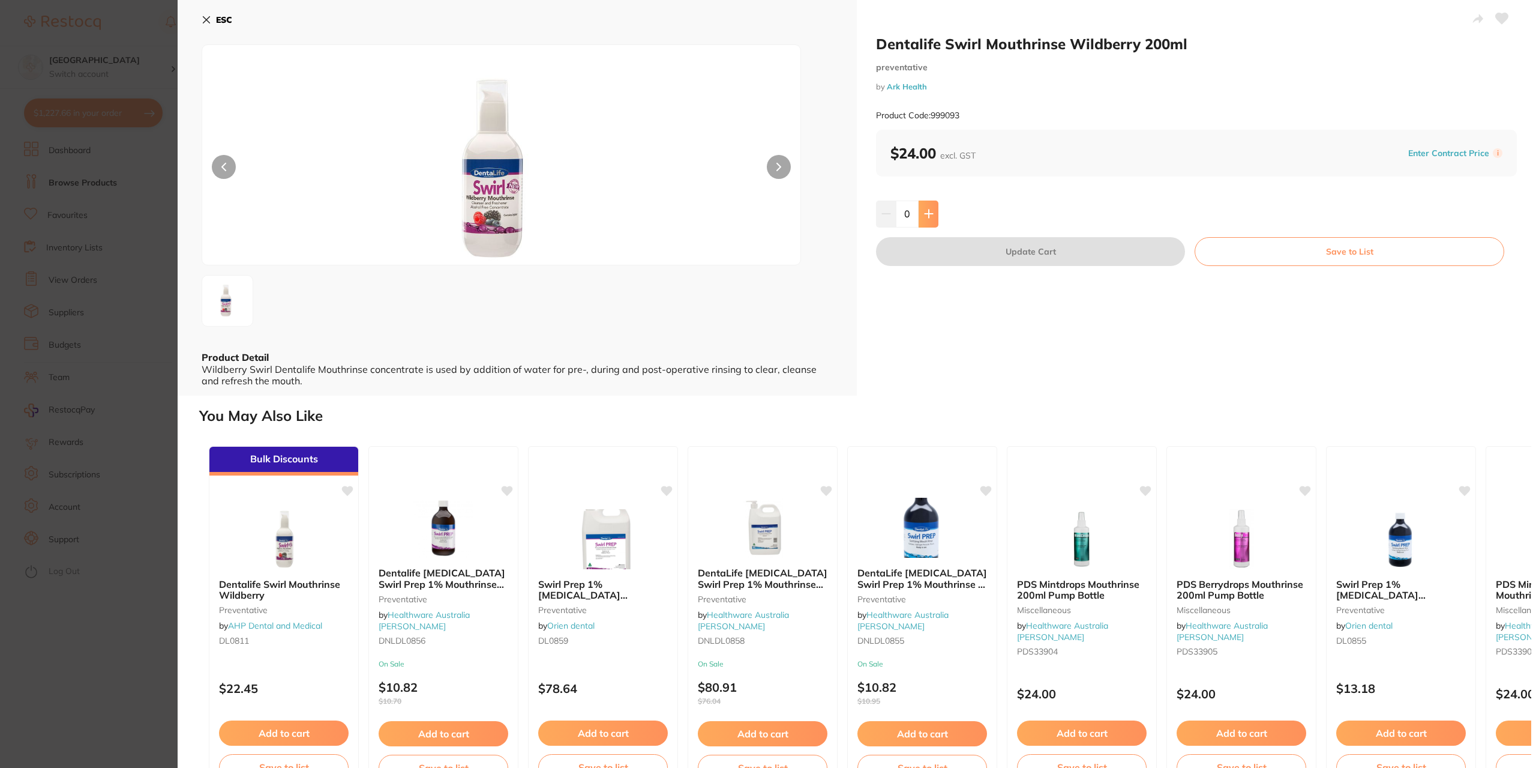
click at [927, 215] on icon at bounding box center [929, 214] width 8 height 8
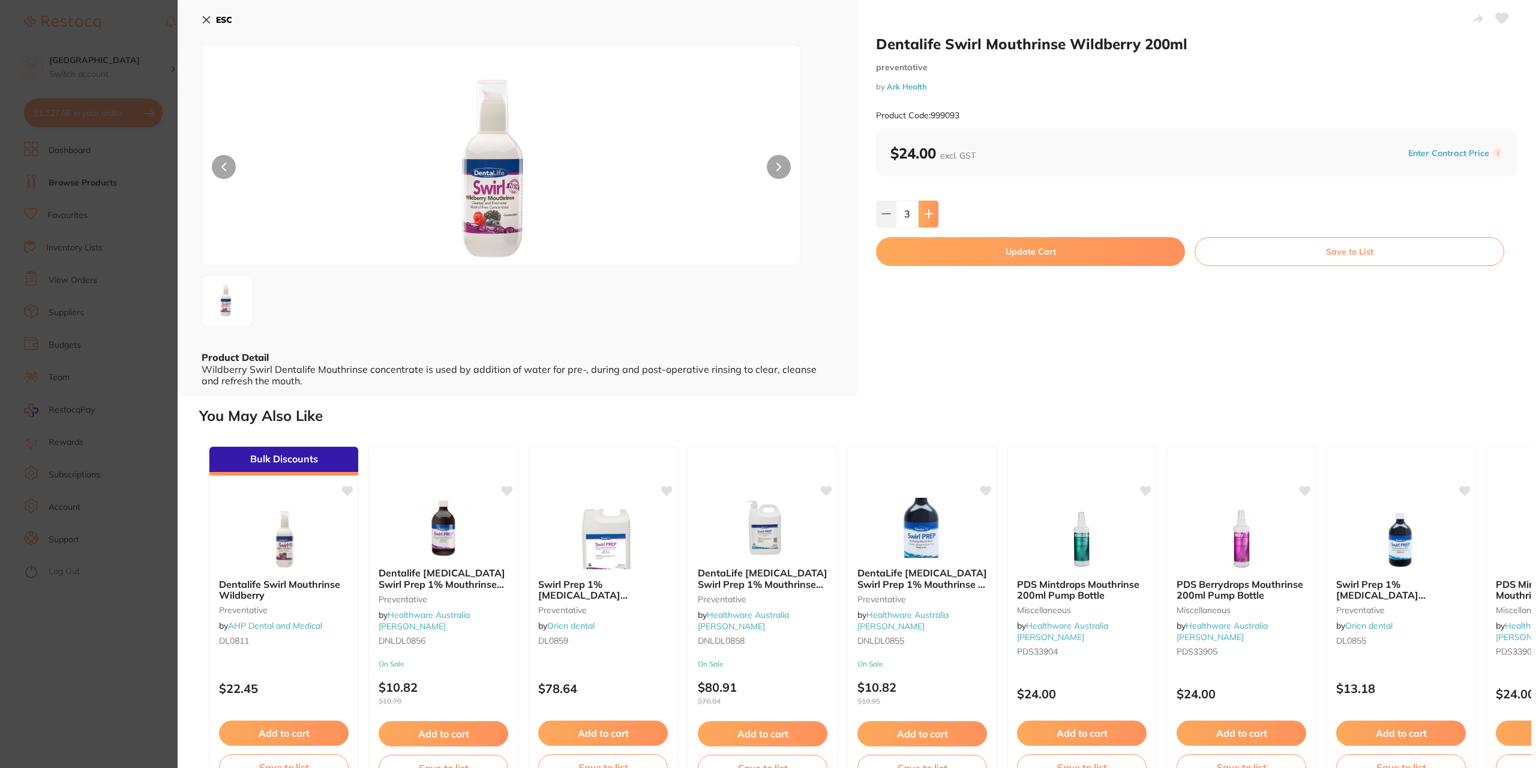
click at [927, 215] on icon at bounding box center [929, 214] width 8 height 8
click at [887, 213] on icon at bounding box center [887, 214] width 10 height 10
type input "6"
click at [980, 248] on button "Update Cart" at bounding box center [1030, 251] width 309 height 29
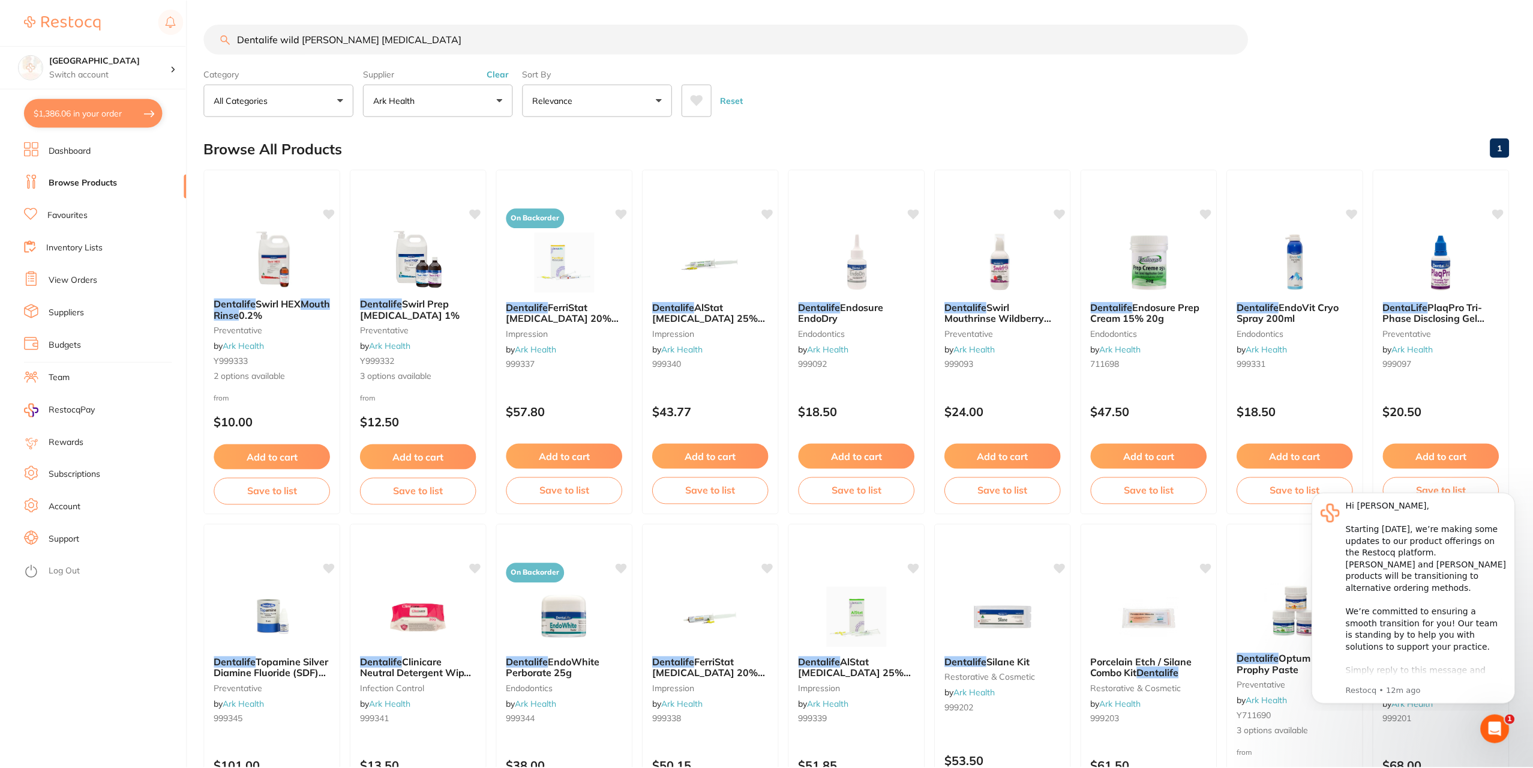
scroll to position [1, 0]
click at [324, 35] on input "Dentalife wild berry mouth rinse" at bounding box center [726, 38] width 1044 height 30
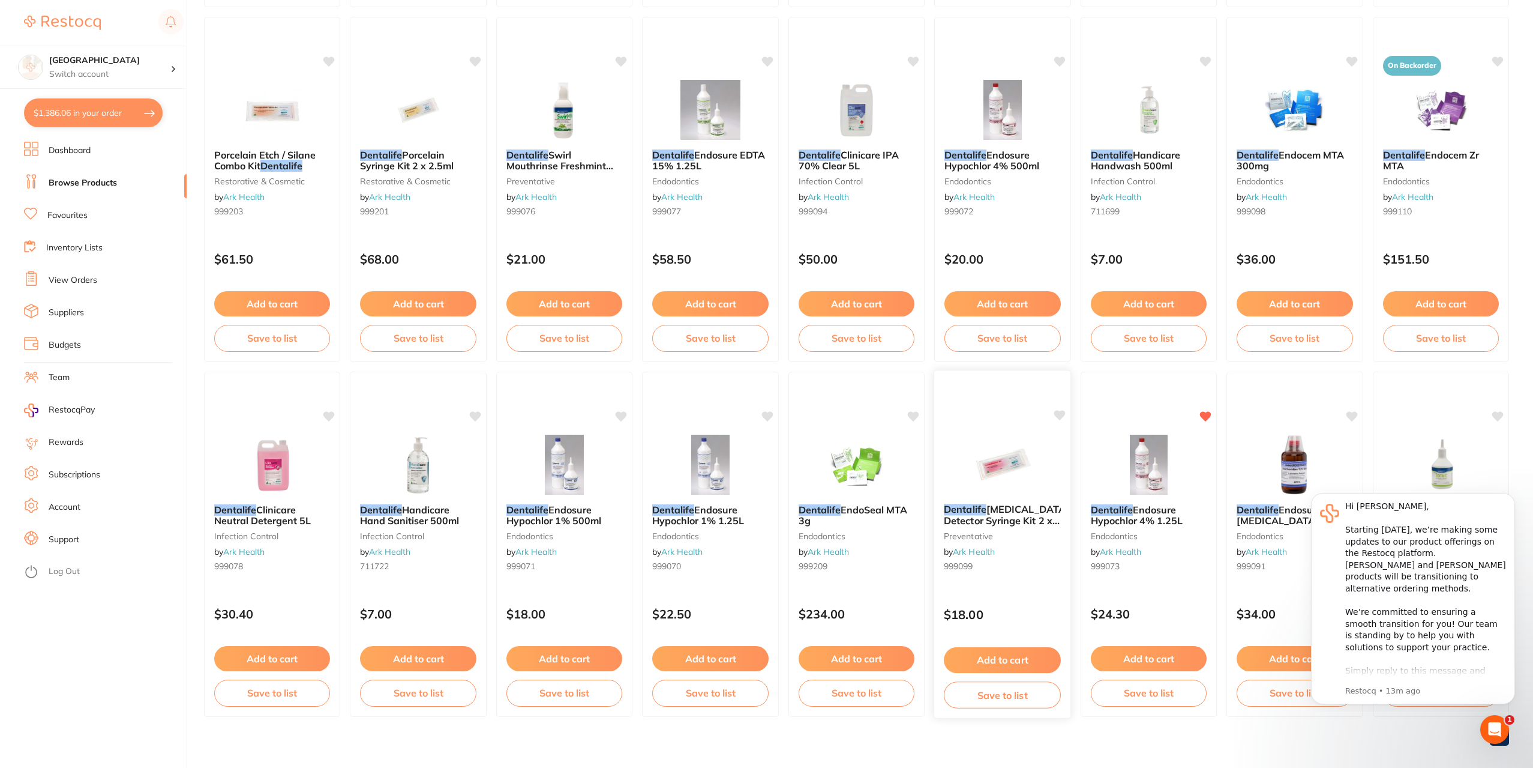
scroll to position [873, 0]
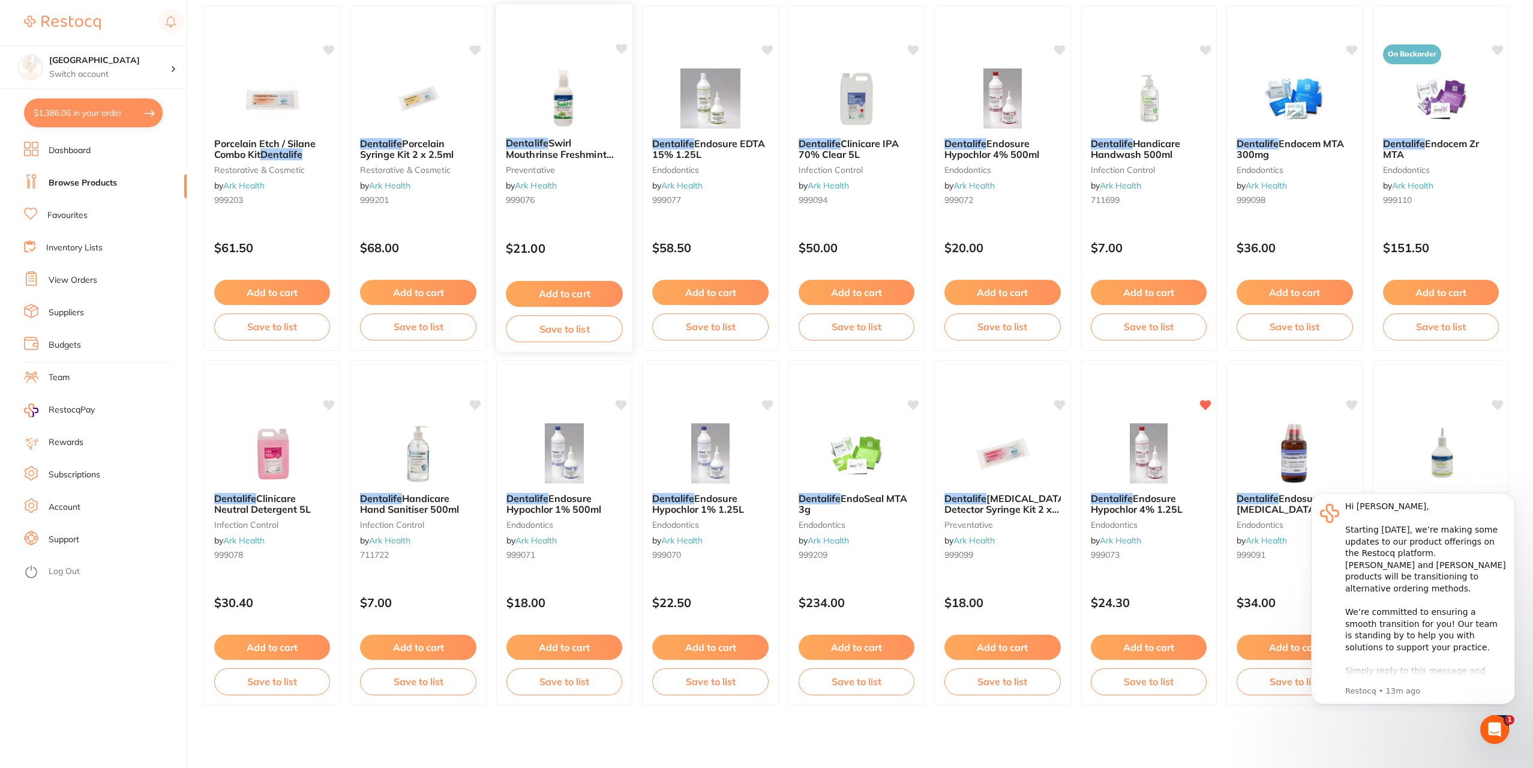
type input "Dentalife fresh mint [MEDICAL_DATA]"
click at [552, 296] on button "Add to cart" at bounding box center [564, 294] width 117 height 26
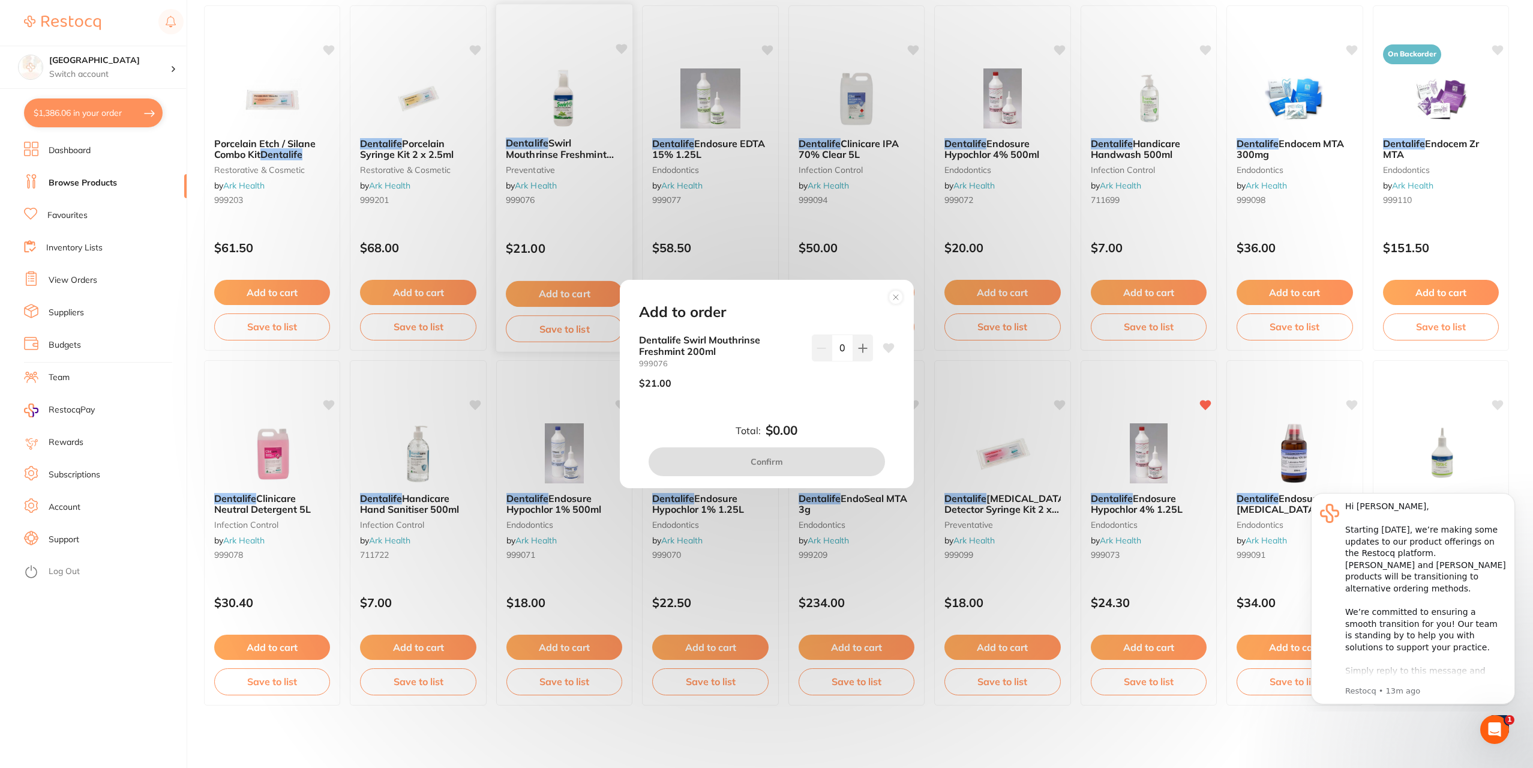
scroll to position [0, 0]
click at [553, 231] on div "Add to order Dentalife Swirl Mouthrinse Freshmint 200ml 999076 $21.00 0 Total: …" at bounding box center [766, 384] width 1533 height 768
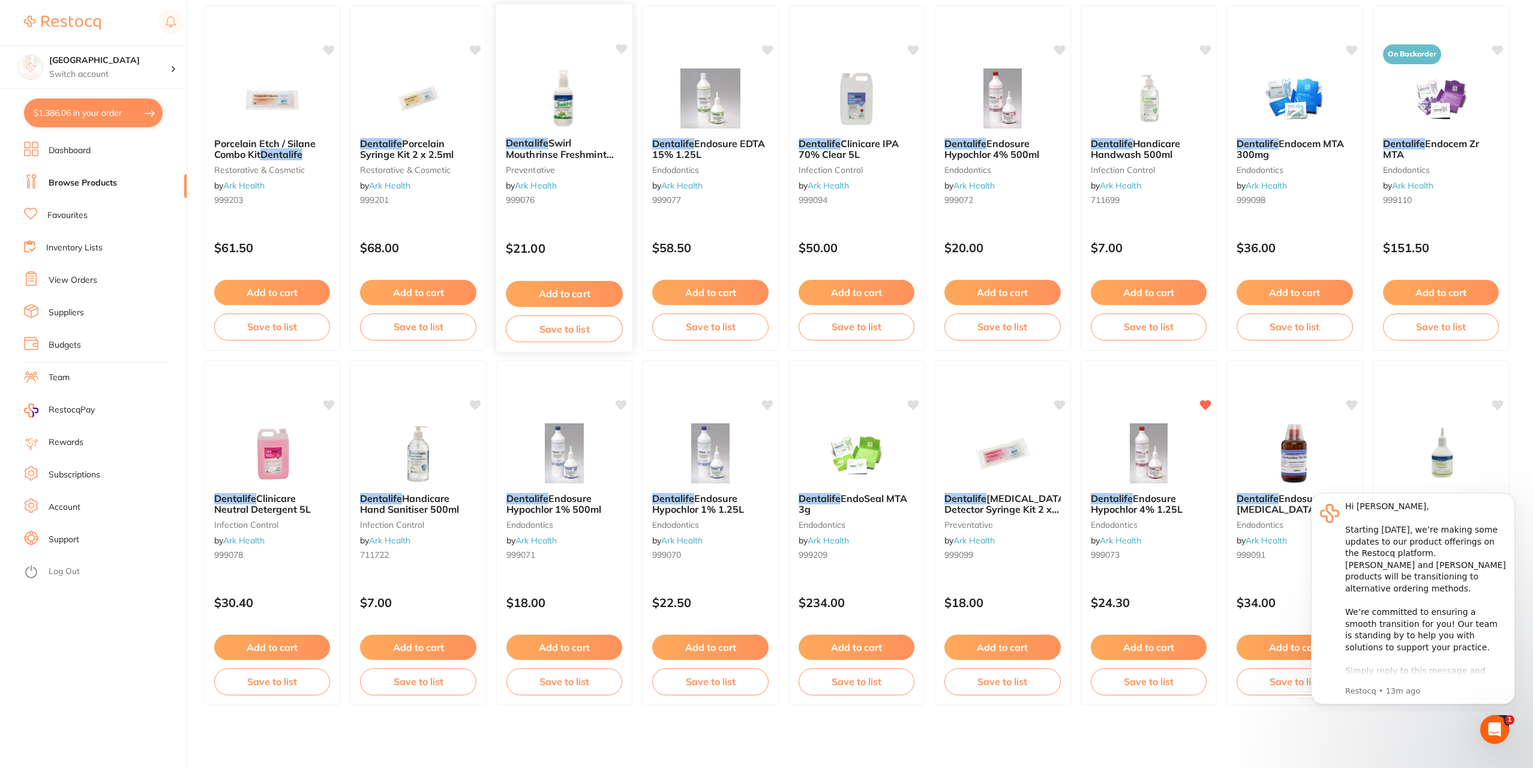
click at [527, 160] on span "Swirl Mouthrinse Freshmint 200ml" at bounding box center [560, 154] width 108 height 34
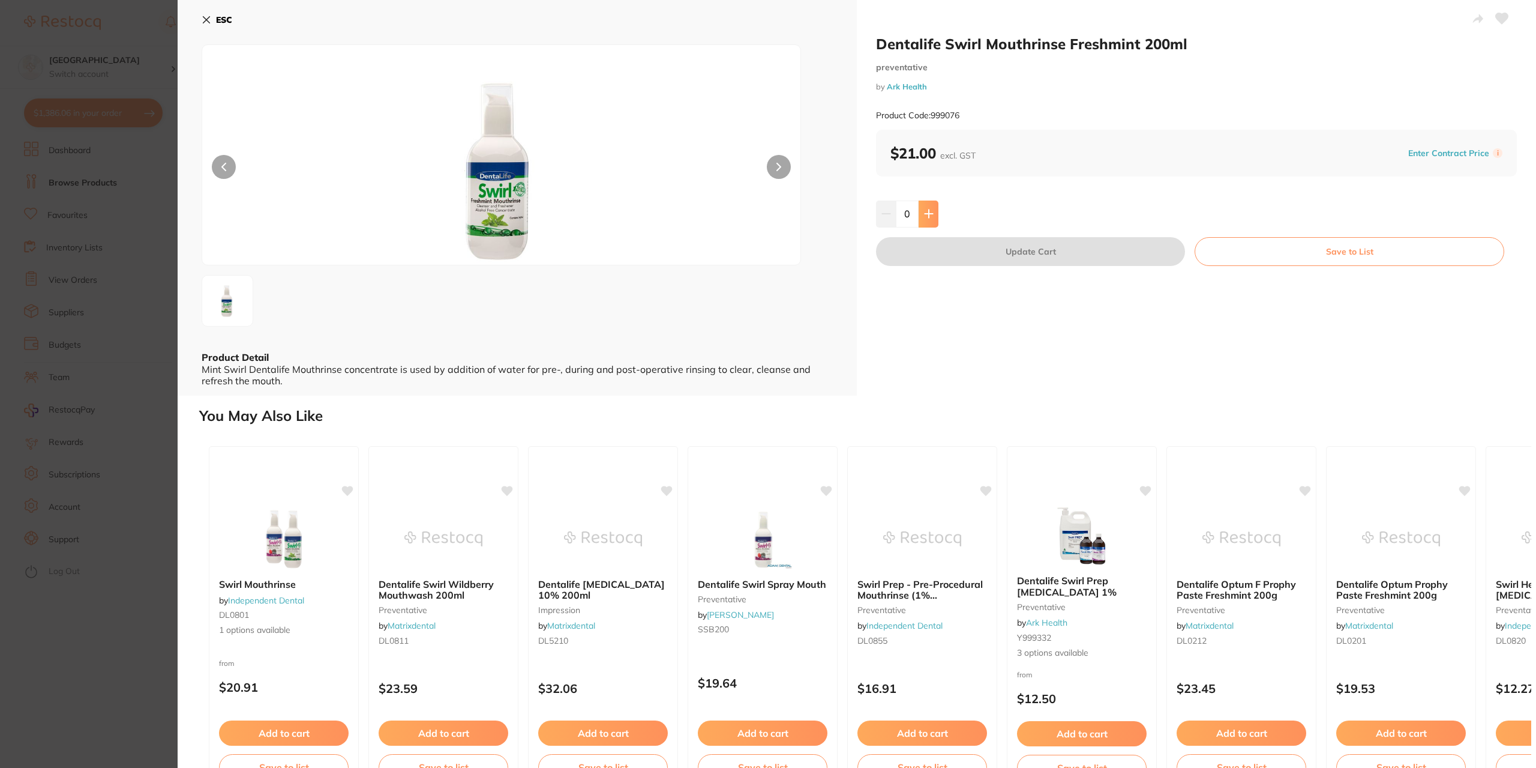
click at [926, 212] on icon at bounding box center [929, 214] width 10 height 10
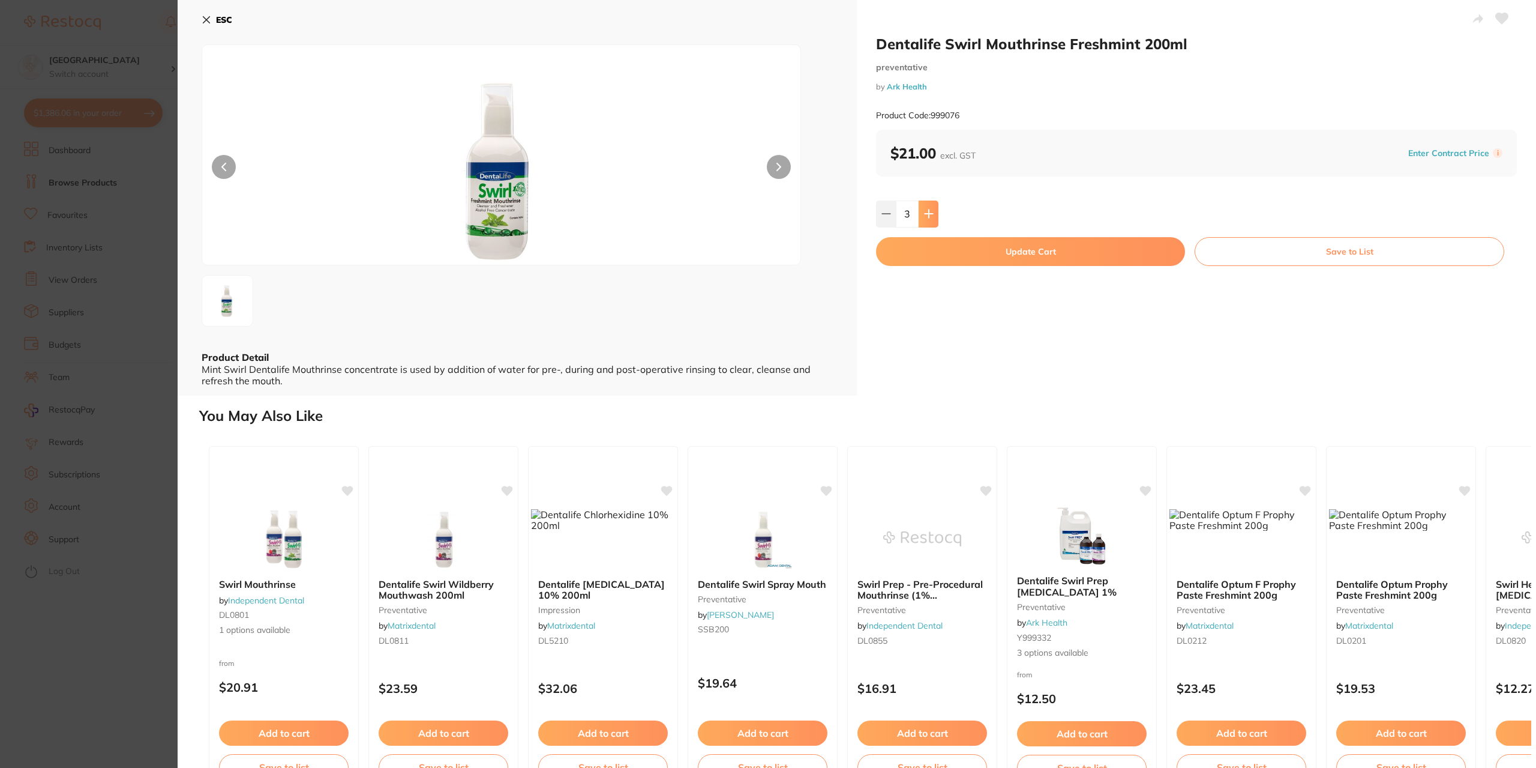
click at [926, 212] on icon at bounding box center [929, 214] width 10 height 10
click at [888, 218] on icon at bounding box center [887, 214] width 10 height 10
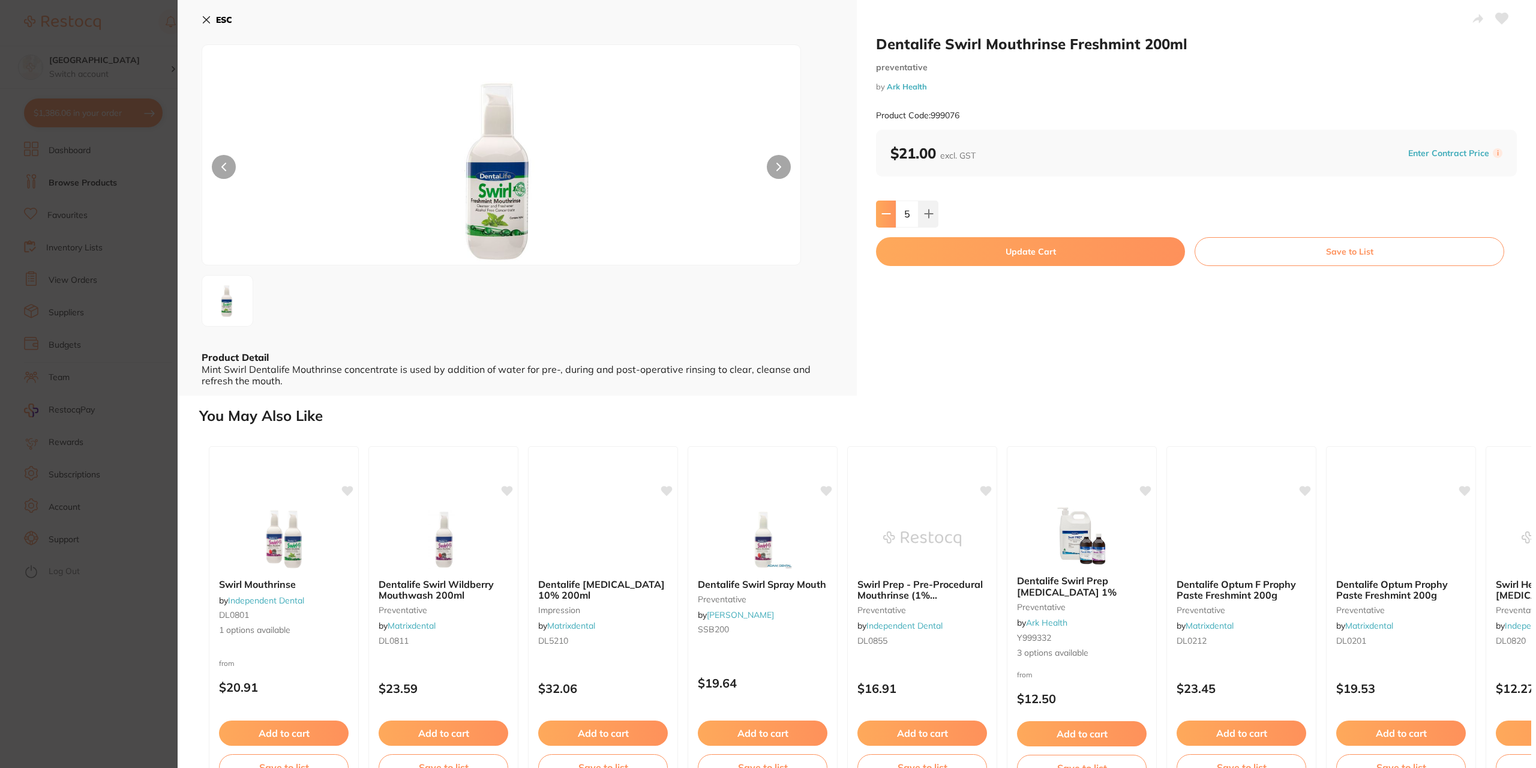
type input "4"
click at [979, 253] on button "Update Cart" at bounding box center [1030, 251] width 309 height 29
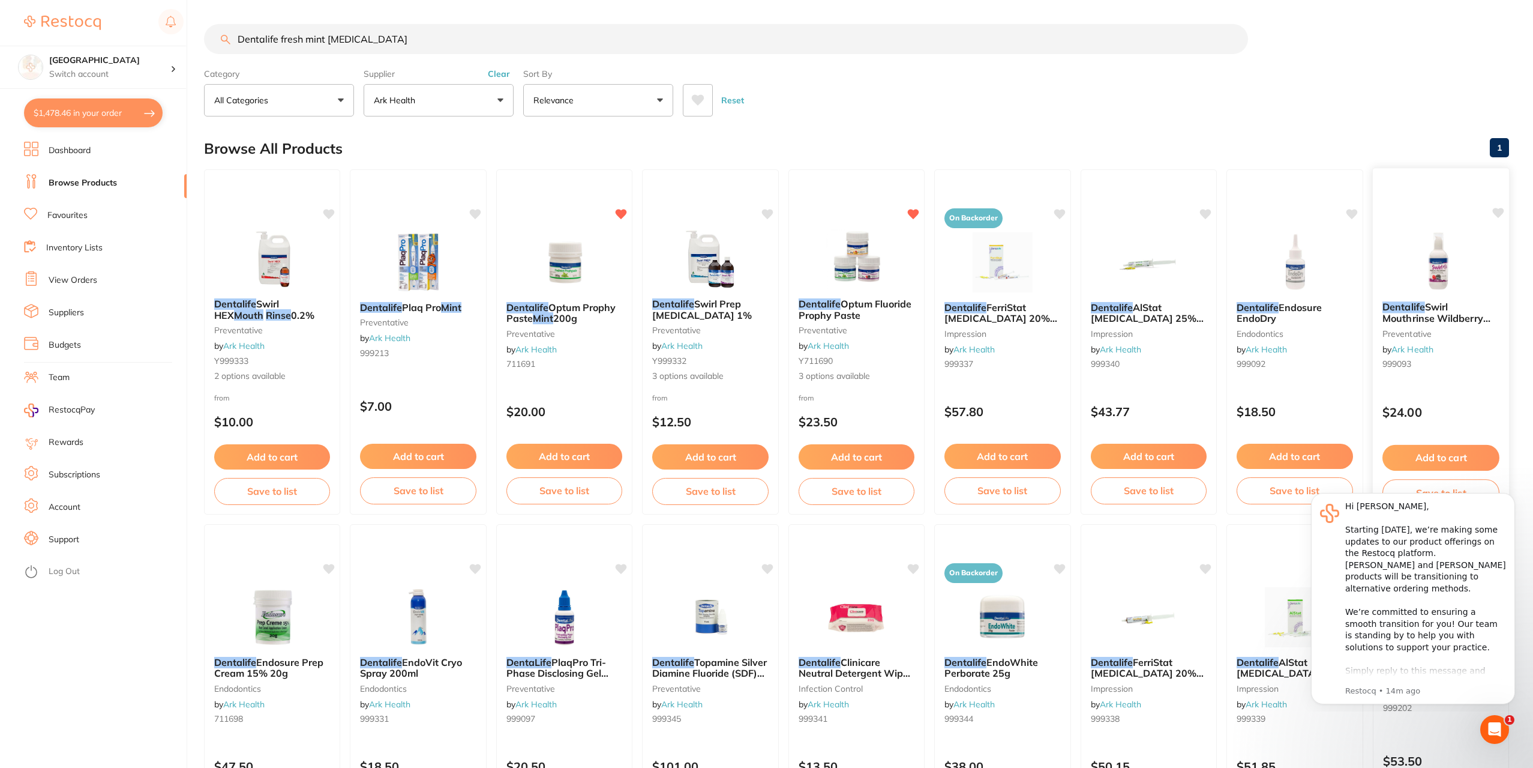
click at [1422, 322] on span "Swirl Mouthrinse Wildberry 200ml" at bounding box center [1437, 318] width 108 height 34
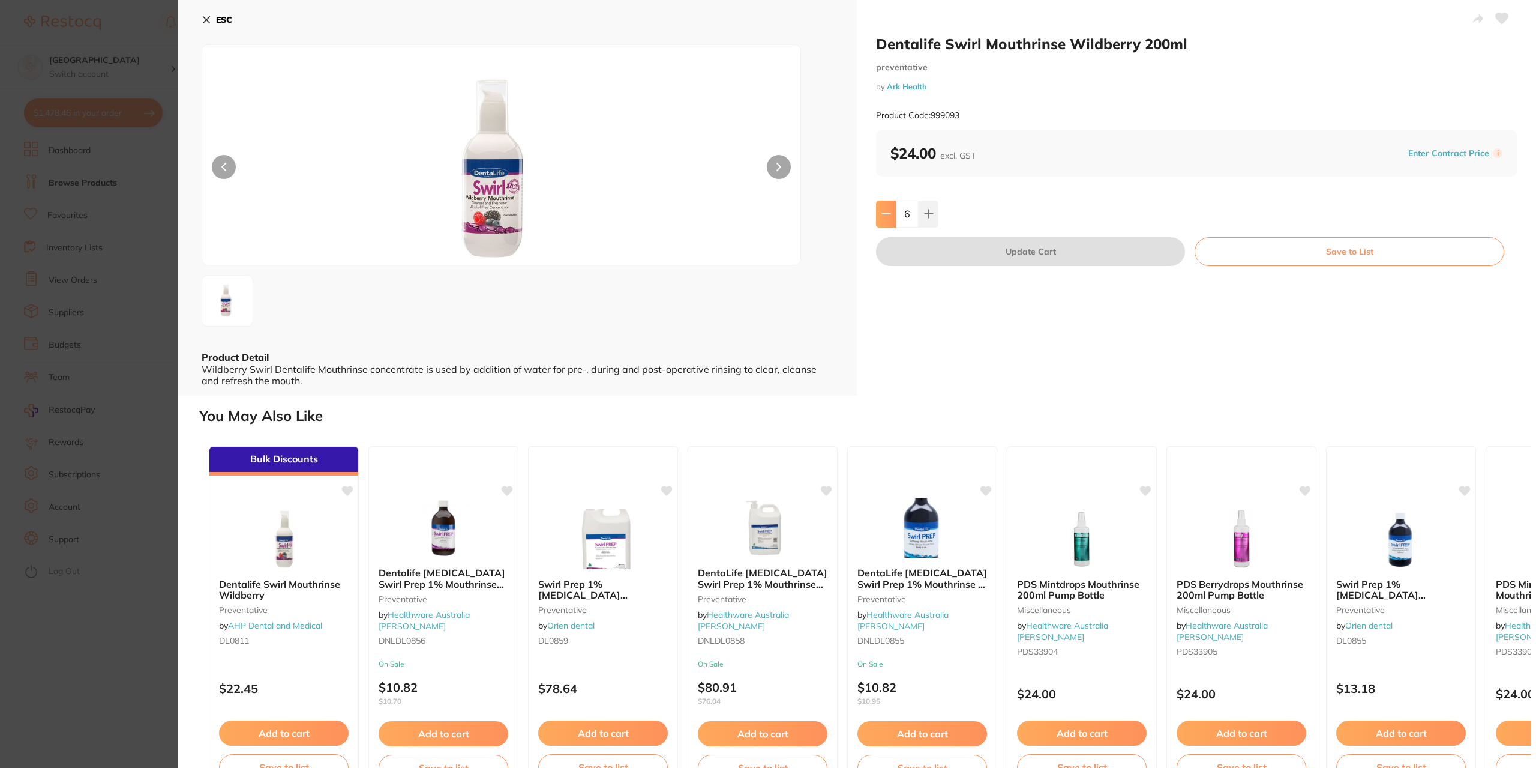
click at [888, 215] on icon at bounding box center [887, 214] width 10 height 10
type input "4"
click at [954, 248] on button "Update Cart" at bounding box center [1030, 251] width 309 height 29
type input "4"
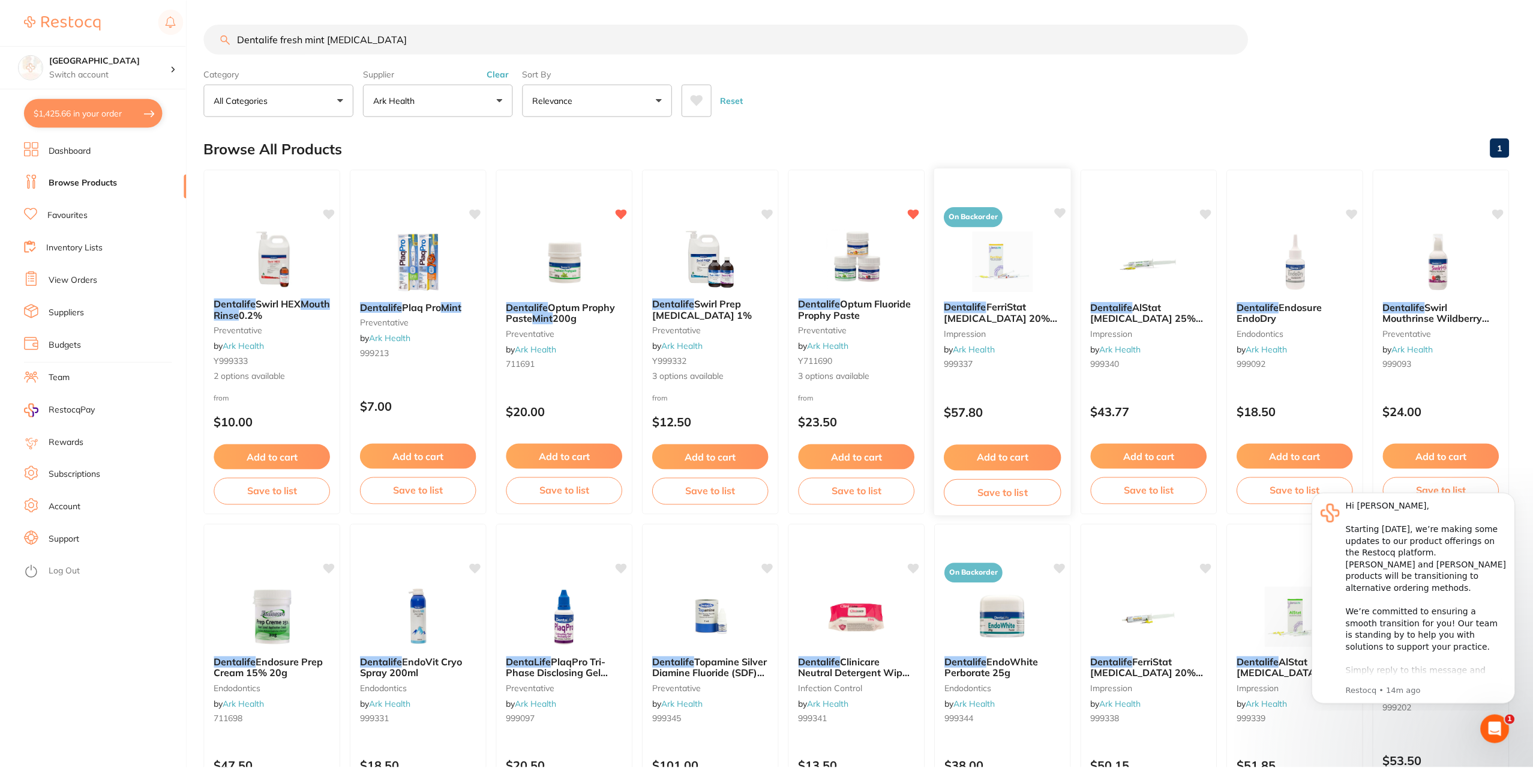
scroll to position [1, 0]
click at [389, 40] on input "Dentalife fresh mint [MEDICAL_DATA]" at bounding box center [726, 38] width 1044 height 30
type input "D"
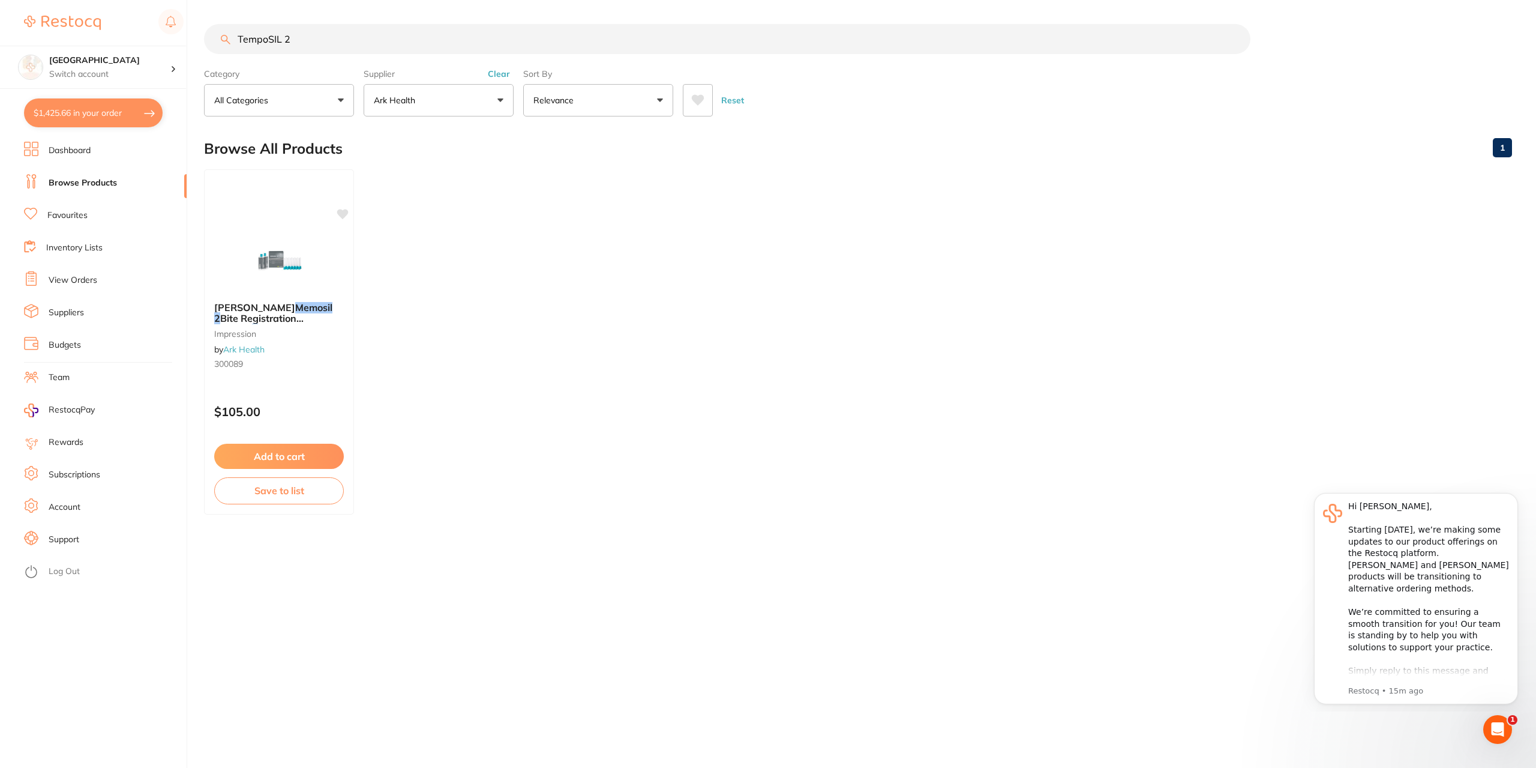
scroll to position [0, 0]
click at [499, 71] on button "Clear" at bounding box center [498, 73] width 29 height 11
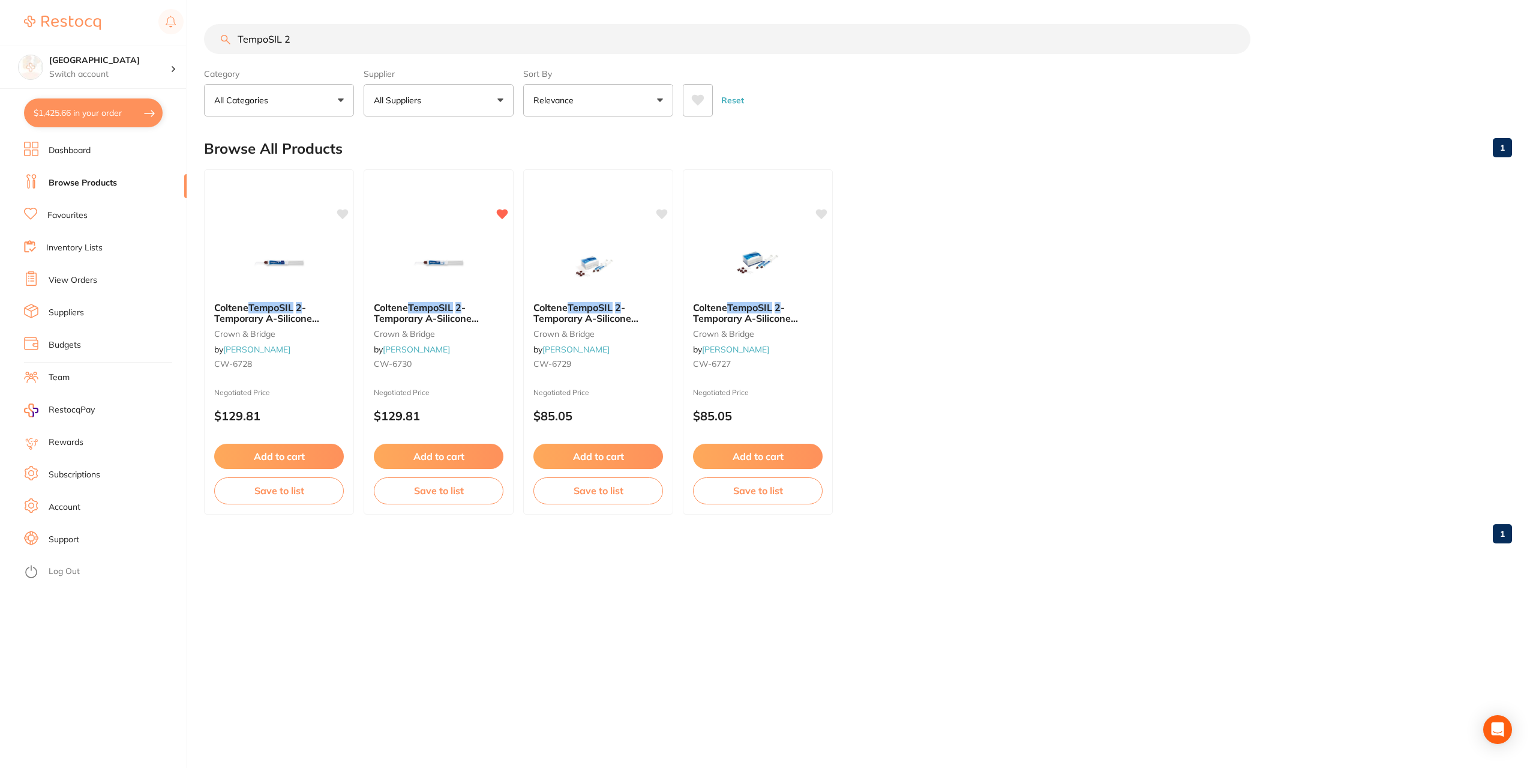
click at [500, 100] on button "All Suppliers" at bounding box center [439, 100] width 150 height 32
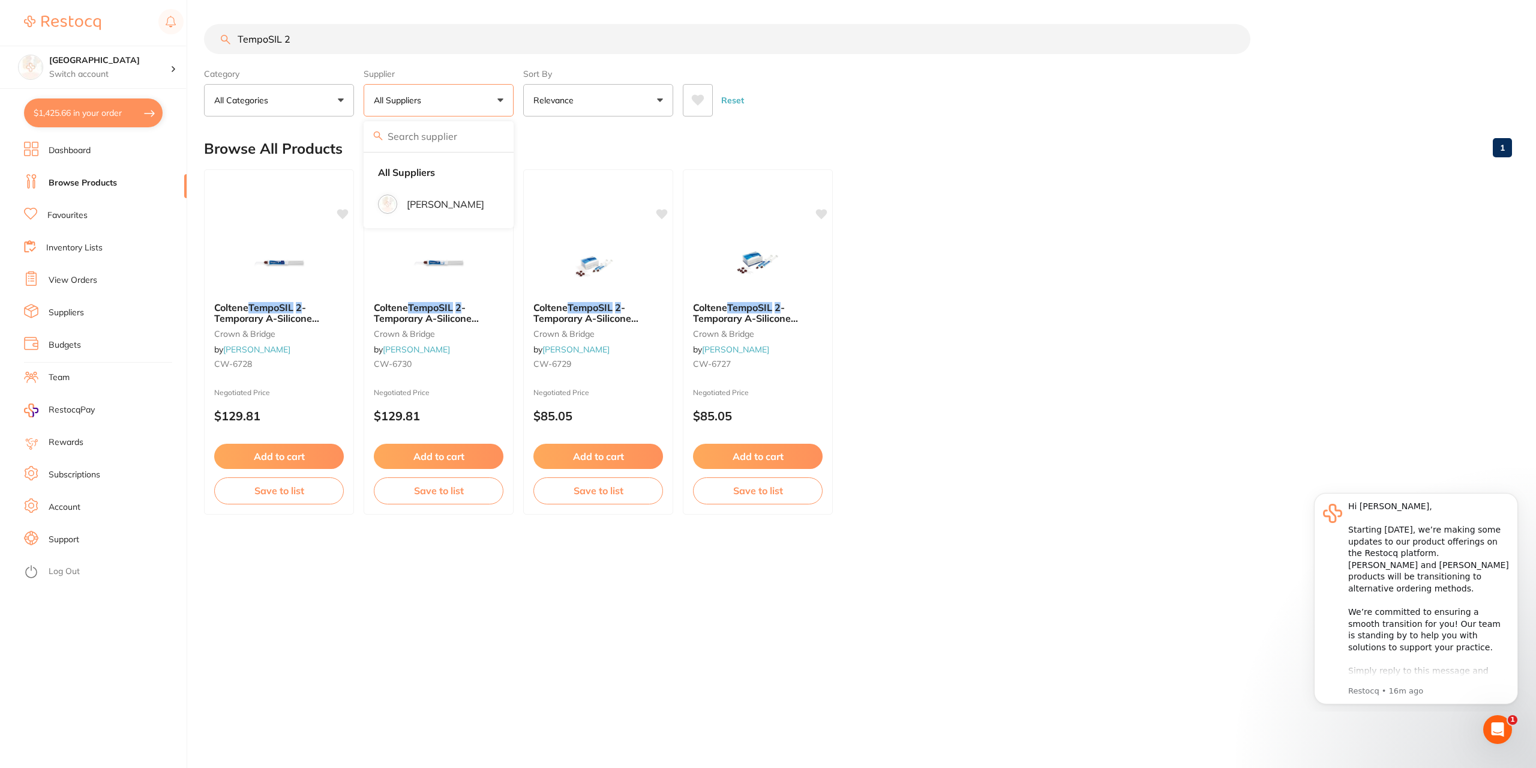
click at [501, 98] on button "All Suppliers" at bounding box center [439, 100] width 150 height 32
click at [304, 37] on input "TempoSIL 2" at bounding box center [727, 39] width 1047 height 30
type input "T"
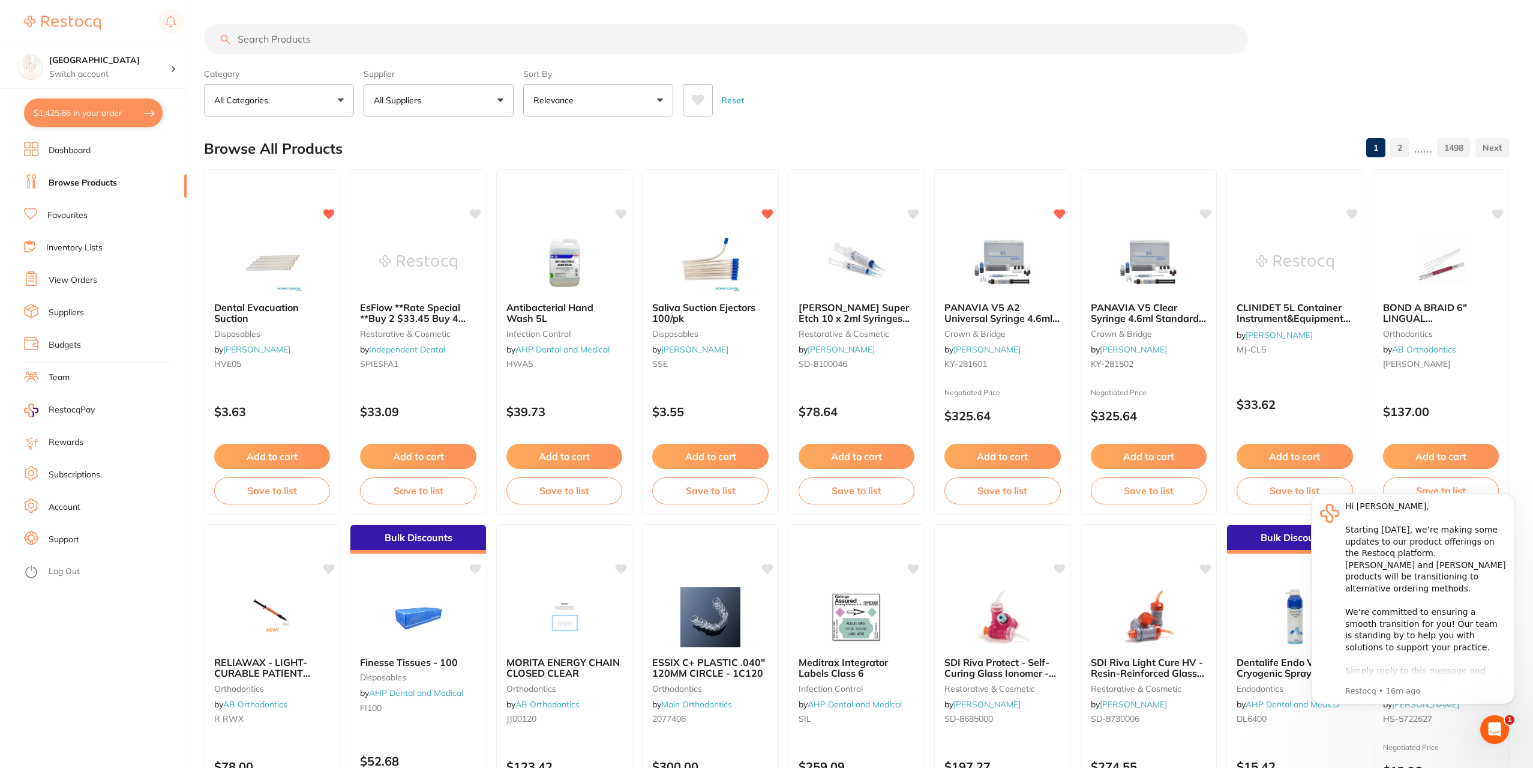
click at [497, 98] on button "All Suppliers" at bounding box center [439, 100] width 150 height 32
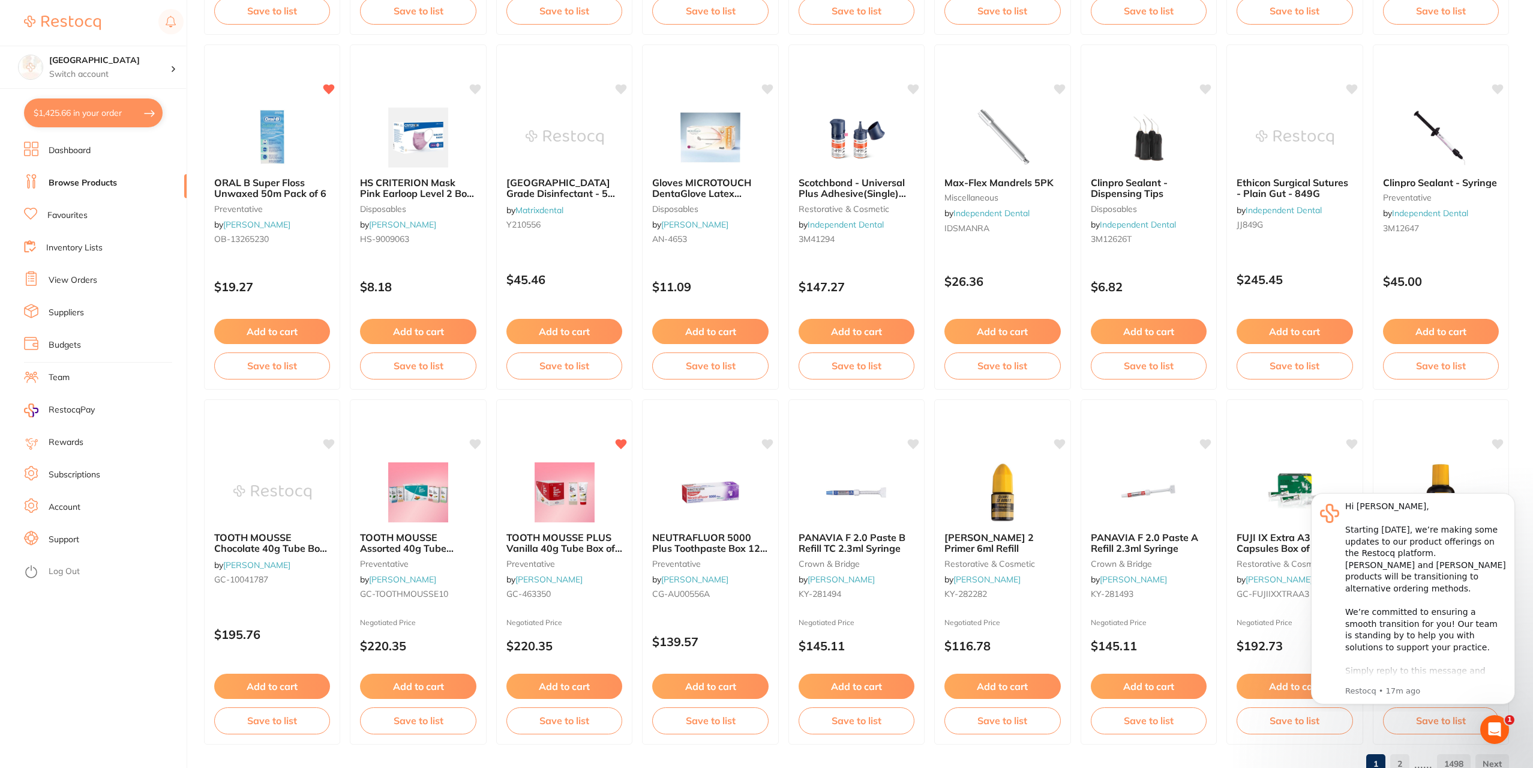
scroll to position [1522, 0]
